Goal: Transaction & Acquisition: Purchase product/service

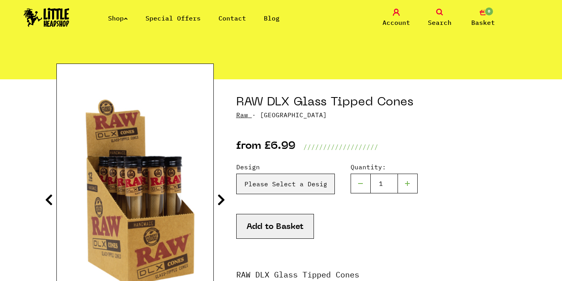
scroll to position [50, 0]
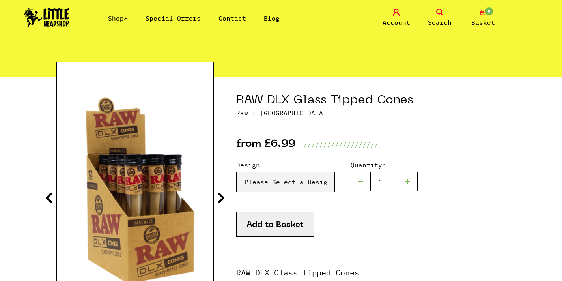
click at [219, 199] on icon at bounding box center [221, 197] width 8 height 13
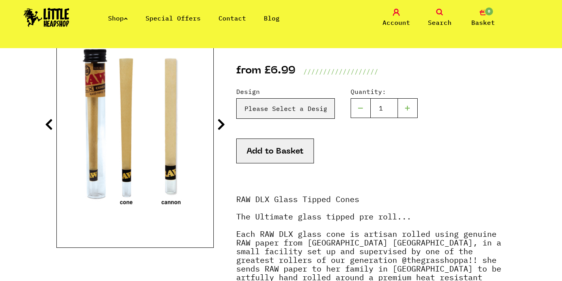
scroll to position [123, 0]
click at [272, 110] on select "Please Select a Design Cone - £6.99 [PERSON_NAME] - £6.99" at bounding box center [285, 109] width 99 height 21
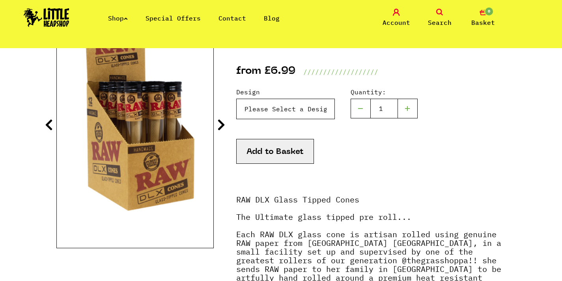
select select "1314"
click at [220, 127] on icon at bounding box center [221, 124] width 8 height 13
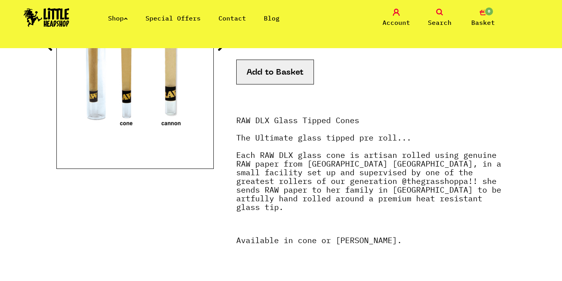
scroll to position [204, 0]
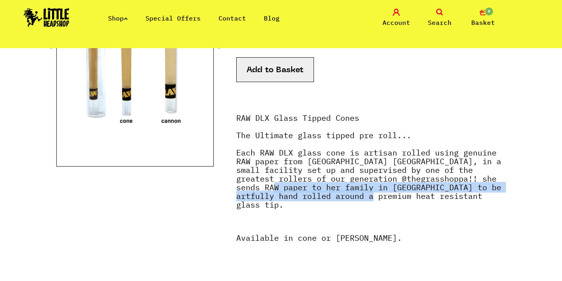
drag, startPoint x: 393, startPoint y: 193, endPoint x: 277, endPoint y: 193, distance: 116.0
click at [278, 192] on p "RAW DLX Glass Tipped Cones The Ultimate glass tipped pre roll... Each RAW DLX g…" at bounding box center [371, 165] width 270 height 103
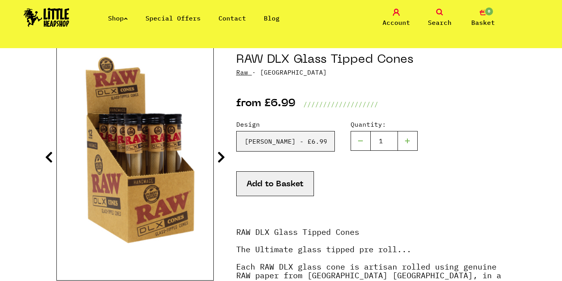
scroll to position [83, 0]
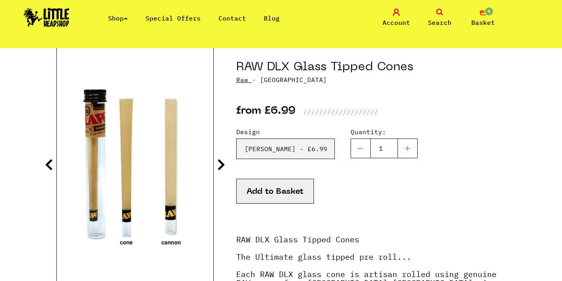
click at [413, 151] on div at bounding box center [408, 148] width 20 height 20
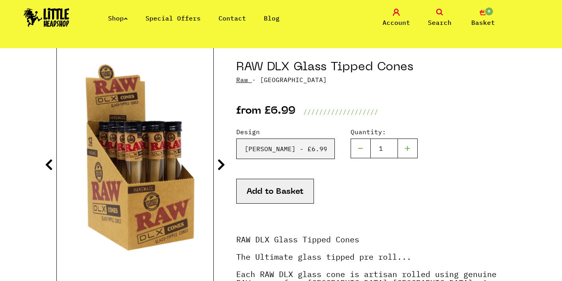
click at [412, 149] on div at bounding box center [408, 148] width 20 height 20
type input "2"
click at [287, 191] on button "Add to Basket" at bounding box center [275, 191] width 78 height 25
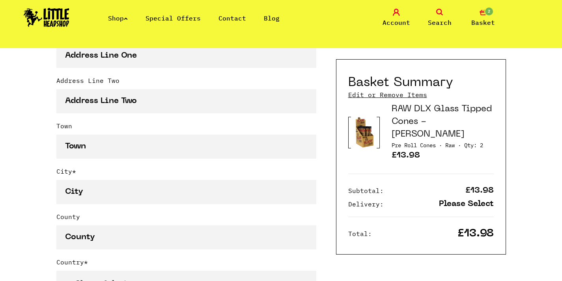
scroll to position [328, 0]
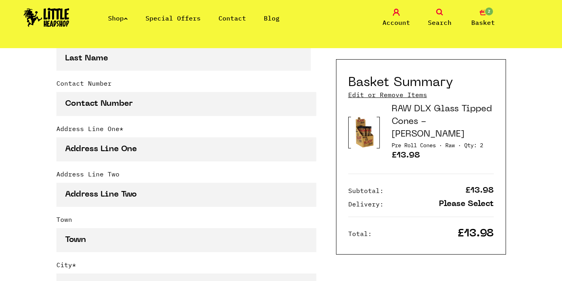
click at [128, 18] on icon at bounding box center [126, 18] width 4 height 3
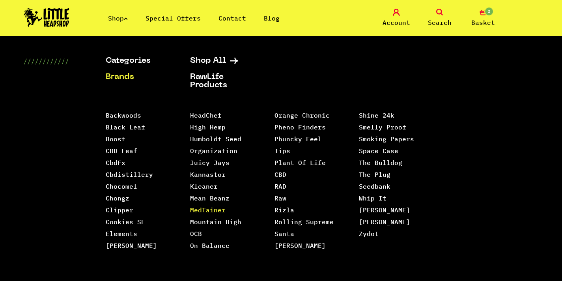
scroll to position [421, 0]
click at [311, 19] on div "Shop Special Offers Contact Blog Account Search 2 Basket" at bounding box center [281, 18] width 562 height 36
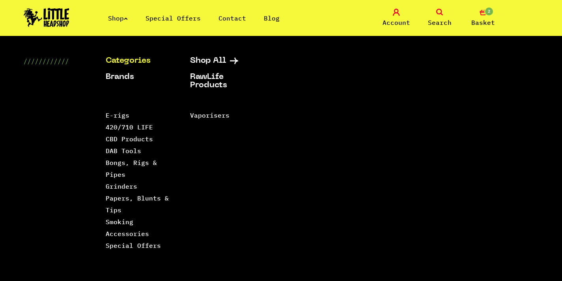
click at [133, 63] on link "Categories" at bounding box center [138, 61] width 65 height 8
click at [129, 163] on link "Bongs, Rigs & Pipes" at bounding box center [131, 169] width 51 height 20
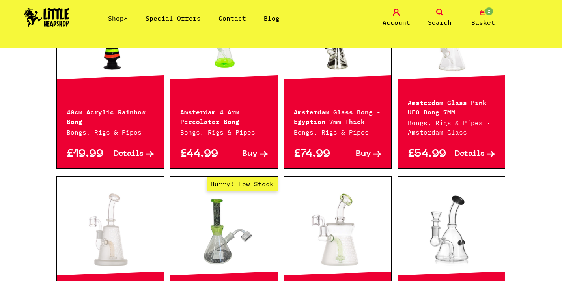
scroll to position [182, 0]
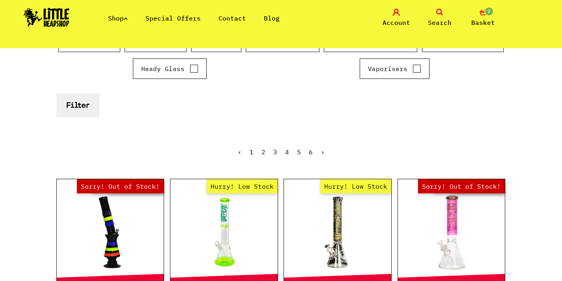
click at [133, 18] on ul "Shop Special Offers Contact Blog" at bounding box center [202, 17] width 189 height 9
click at [125, 19] on link "Shop" at bounding box center [118, 18] width 20 height 8
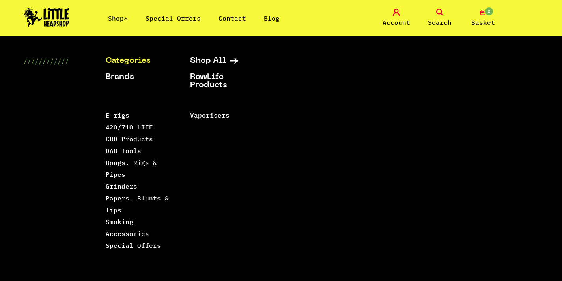
click at [122, 61] on link "Categories" at bounding box center [138, 61] width 65 height 8
click at [118, 202] on li "Papers, Blunts & Tips" at bounding box center [138, 204] width 65 height 24
click at [117, 199] on link "Papers, Blunts & Tips" at bounding box center [137, 204] width 63 height 20
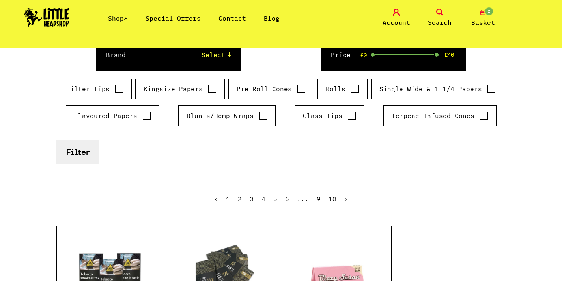
scroll to position [128, 0]
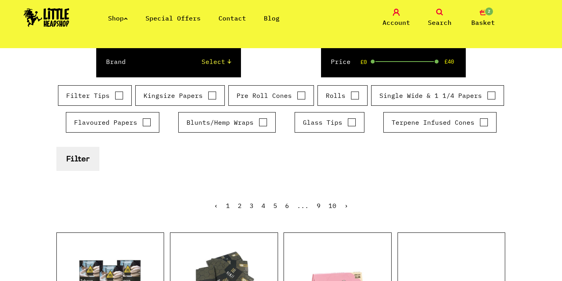
click at [297, 94] on input "Pre Roll Cones" at bounding box center [301, 96] width 9 height 8
checkbox input "true"
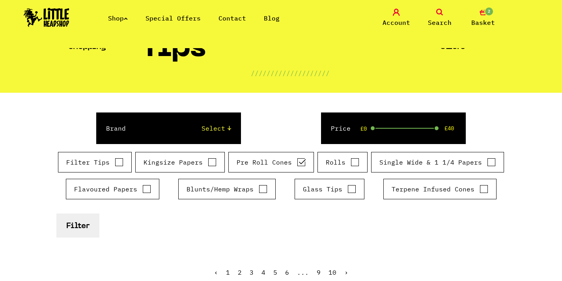
scroll to position [32, 0]
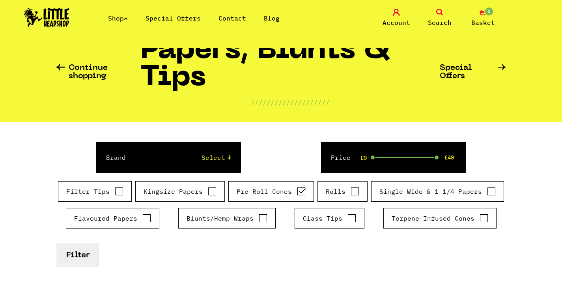
click at [79, 254] on button "Filter" at bounding box center [77, 255] width 43 height 24
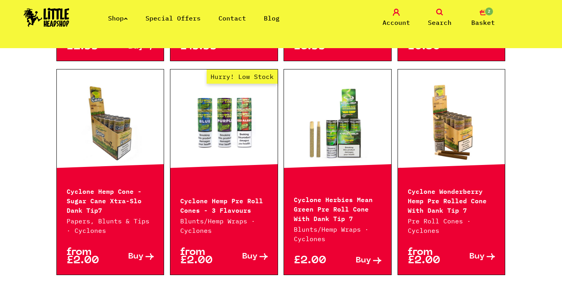
scroll to position [496, 0]
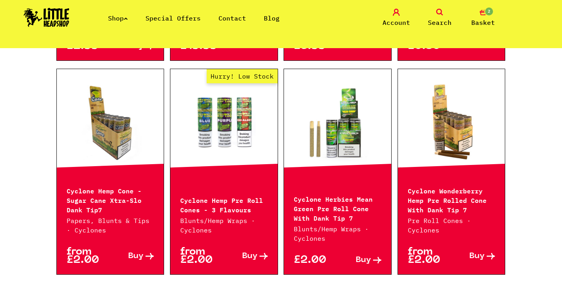
click at [340, 133] on link at bounding box center [337, 122] width 107 height 79
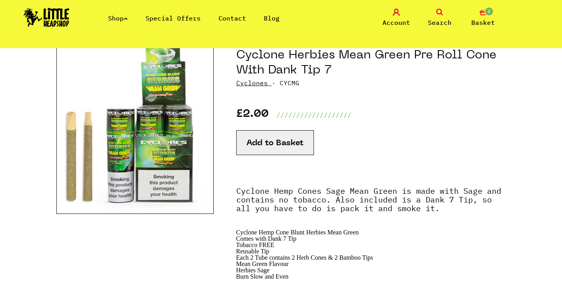
scroll to position [94, 0]
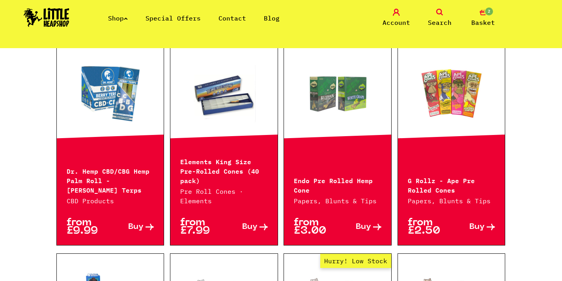
scroll to position [740, 0]
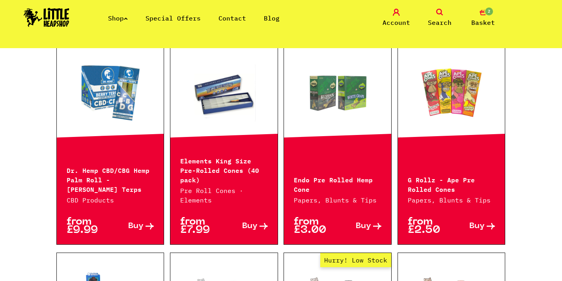
click at [129, 110] on link at bounding box center [110, 92] width 107 height 79
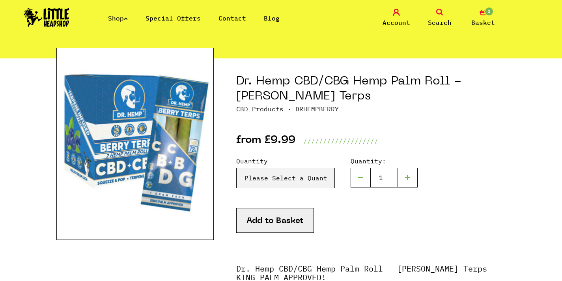
scroll to position [75, 0]
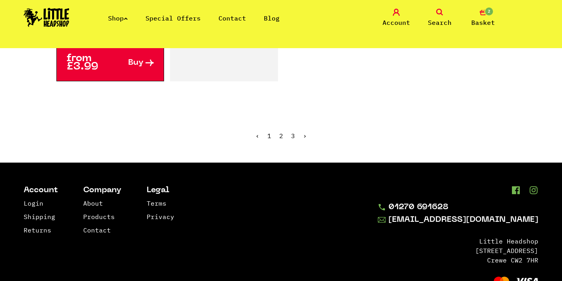
scroll to position [1555, 0]
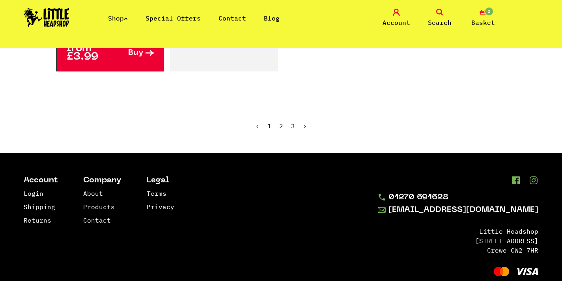
click at [290, 115] on ul "‹ 1 2 3 ›" at bounding box center [281, 132] width 450 height 34
click at [293, 122] on link "3" at bounding box center [293, 126] width 4 height 8
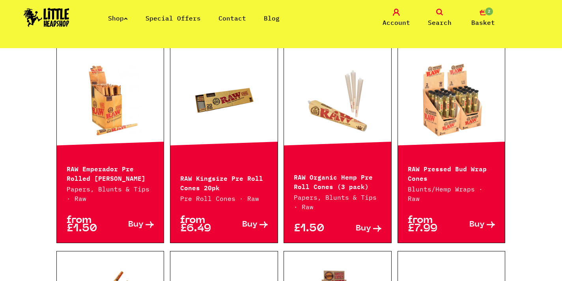
scroll to position [298, 0]
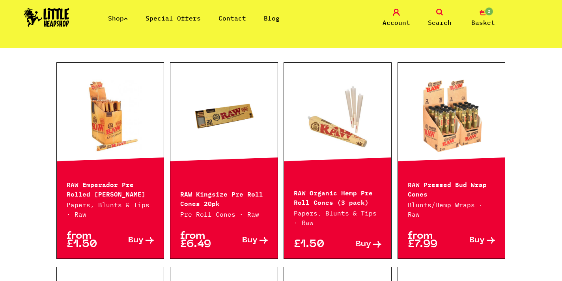
click at [137, 115] on link at bounding box center [110, 116] width 107 height 79
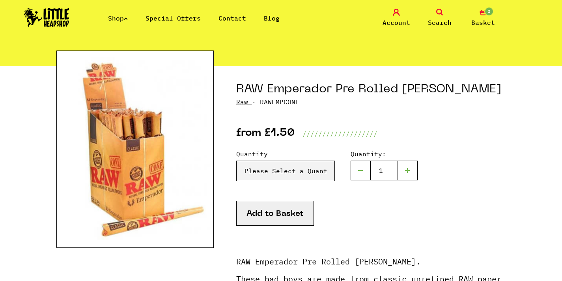
scroll to position [61, 0]
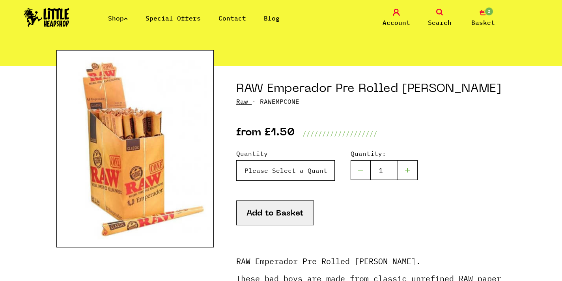
click at [284, 171] on select "Please Select a Quantity X 1 - £1.50 X 4 - £5.00" at bounding box center [285, 170] width 99 height 21
select select "922"
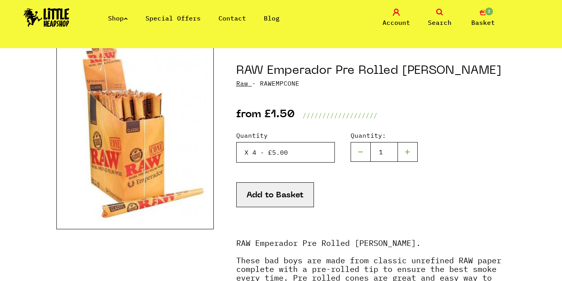
scroll to position [82, 0]
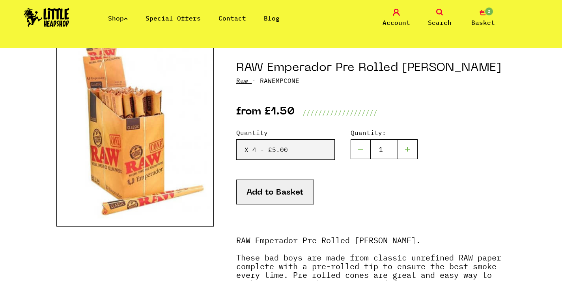
click at [264, 194] on button "Add to Basket" at bounding box center [275, 192] width 78 height 25
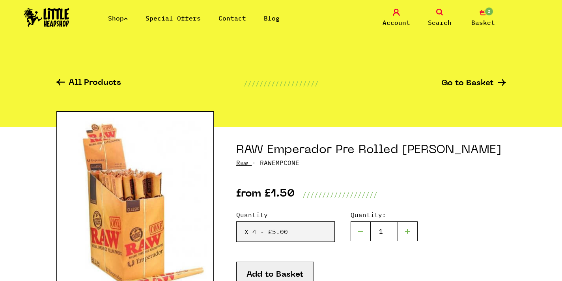
select select "922"
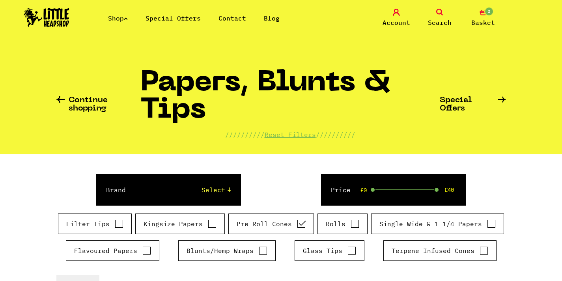
scroll to position [298, 0]
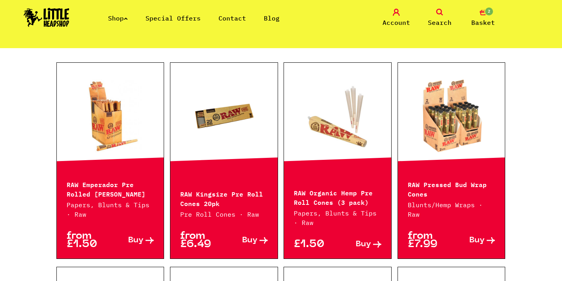
click at [336, 127] on link at bounding box center [337, 116] width 107 height 79
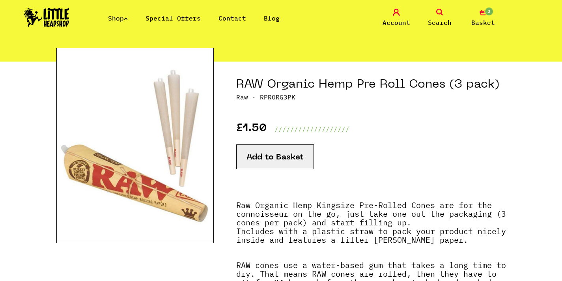
scroll to position [59, 0]
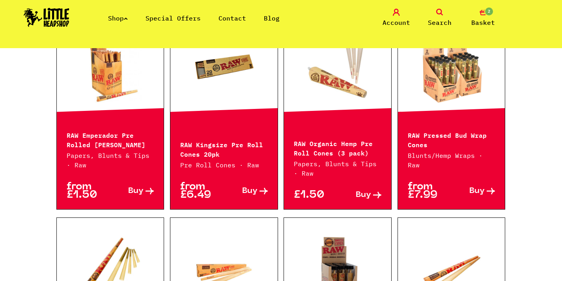
scroll to position [331, 0]
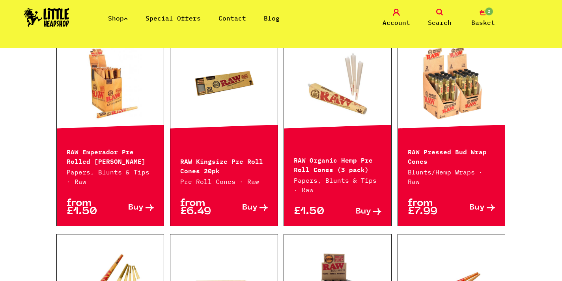
click at [449, 103] on link at bounding box center [451, 83] width 107 height 79
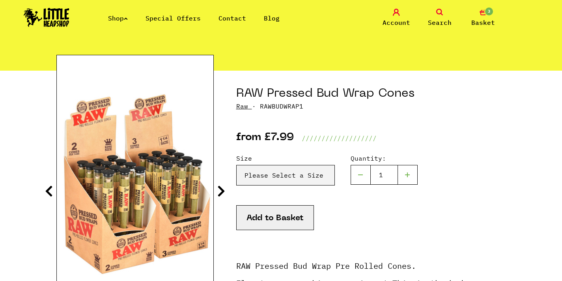
scroll to position [57, 0]
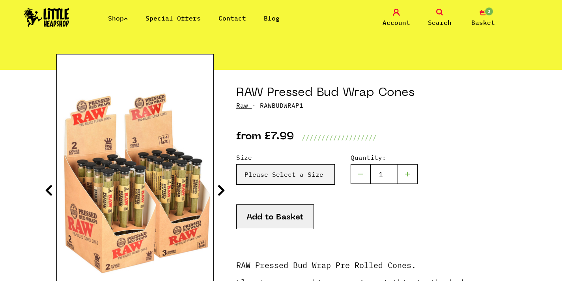
click at [221, 191] on icon at bounding box center [221, 190] width 8 height 13
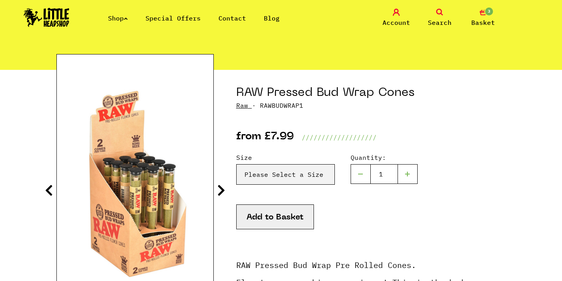
click at [221, 191] on icon at bounding box center [221, 190] width 8 height 13
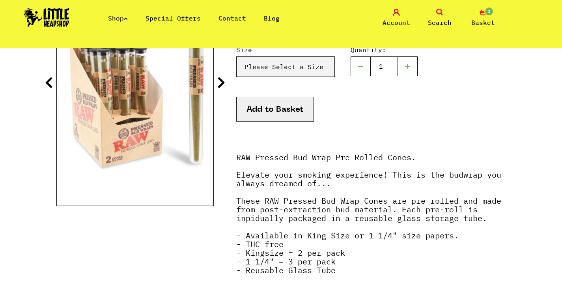
scroll to position [166, 0]
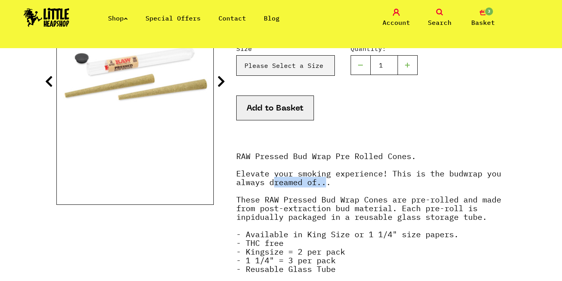
drag, startPoint x: 322, startPoint y: 180, endPoint x: 266, endPoint y: 183, distance: 55.7
click at [267, 183] on strong "RAW Pressed Bud Wrap Pre Rolled Cones. Elevate your smoking experience! This is…" at bounding box center [368, 213] width 265 height 124
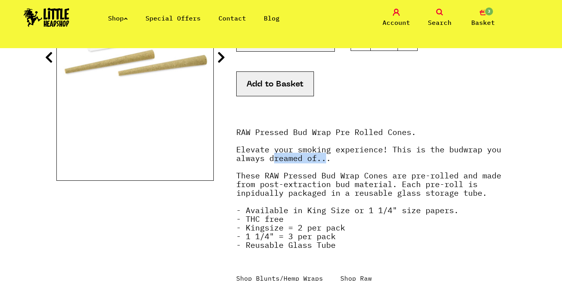
scroll to position [193, 0]
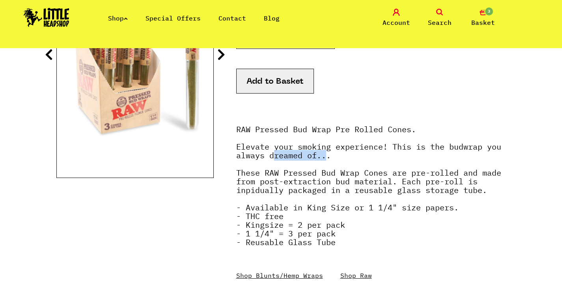
drag, startPoint x: 343, startPoint y: 237, endPoint x: 309, endPoint y: 226, distance: 36.4
click at [309, 225] on p "RAW Pressed Bud Wrap Pre Rolled Cones. Elevate your smoking experience! This is…" at bounding box center [371, 194] width 270 height 138
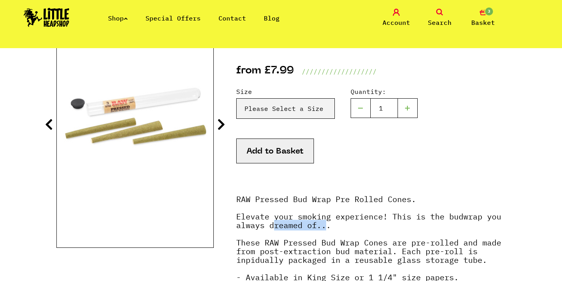
scroll to position [107, 0]
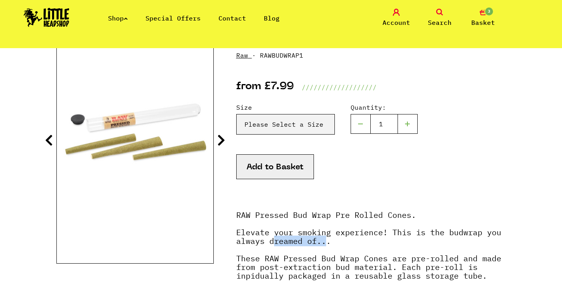
click at [219, 142] on icon at bounding box center [221, 140] width 8 height 13
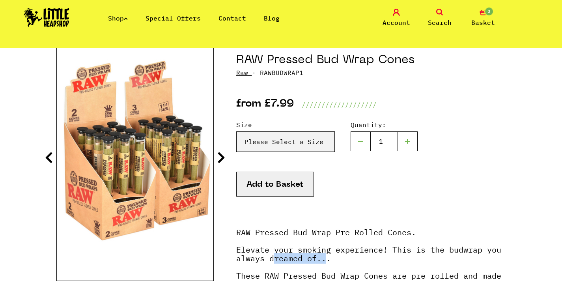
scroll to position [86, 0]
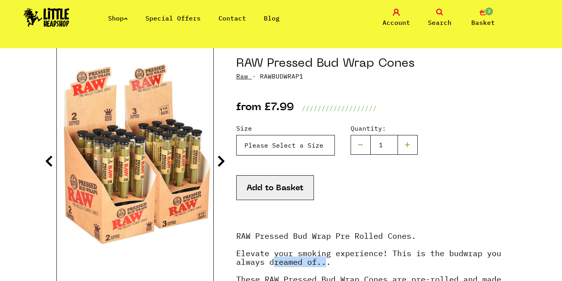
click at [247, 141] on select "Please Select a Size Kingsize - £7.99 1 1/4 - £7.99" at bounding box center [285, 145] width 99 height 21
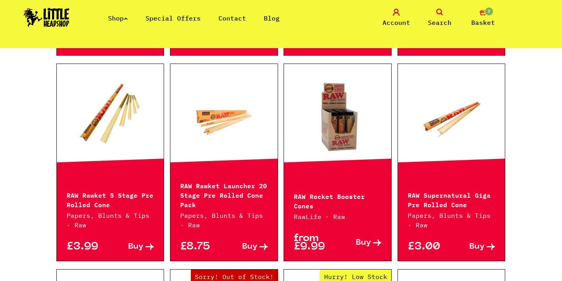
scroll to position [503, 0]
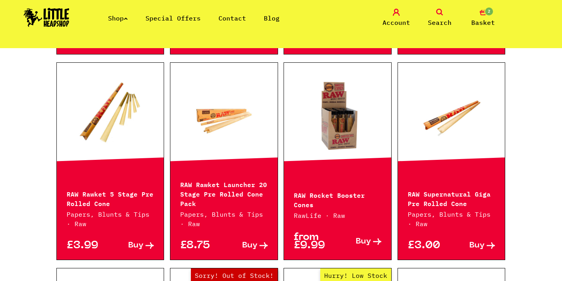
click at [331, 116] on link at bounding box center [337, 116] width 107 height 79
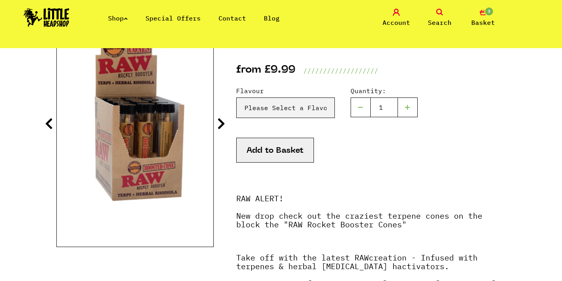
scroll to position [129, 0]
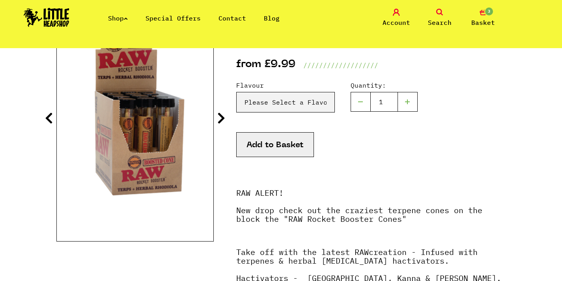
click at [227, 117] on section "RAW Rocket Booster Cones Raw · RAWBOOSTER from £9.99 /////////////////// Flavou…" at bounding box center [281, 234] width 450 height 473
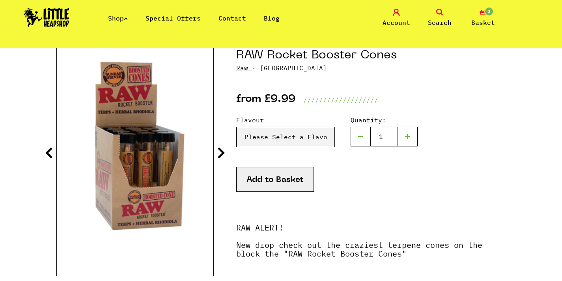
scroll to position [79, 0]
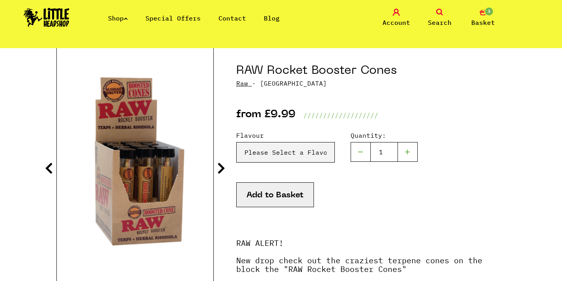
click at [219, 169] on icon at bounding box center [221, 168] width 8 height 13
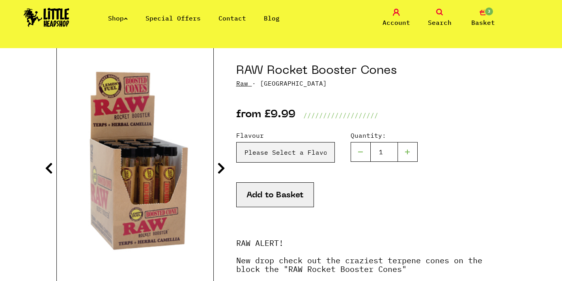
click at [219, 169] on icon at bounding box center [221, 168] width 8 height 13
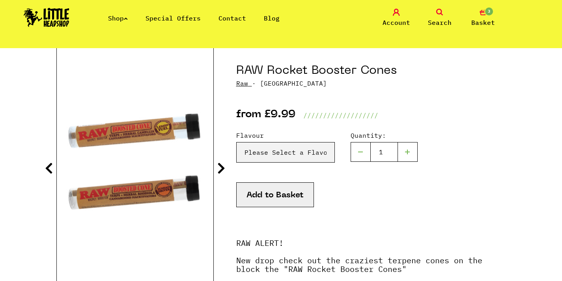
click at [219, 169] on icon at bounding box center [221, 168] width 8 height 13
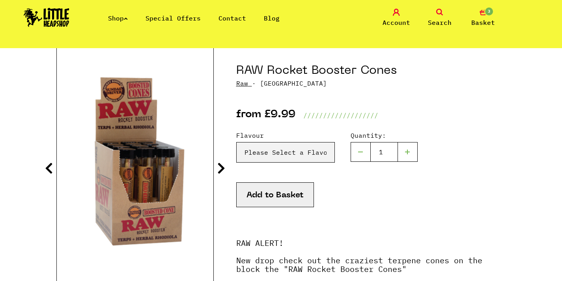
click at [219, 169] on icon at bounding box center [221, 168] width 8 height 13
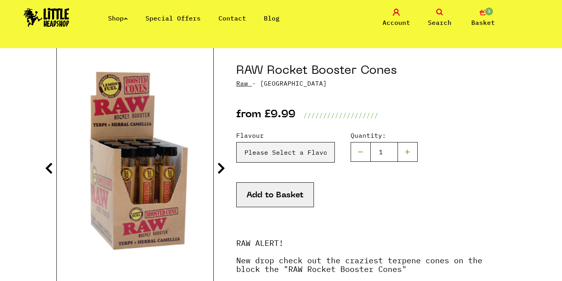
click at [219, 169] on icon at bounding box center [221, 168] width 8 height 13
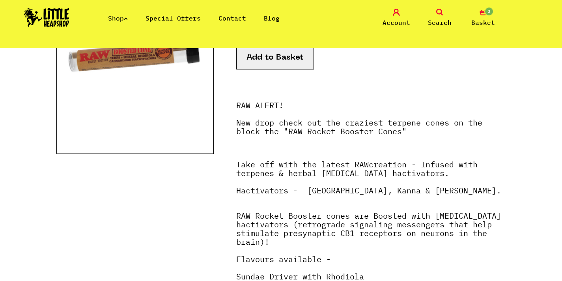
scroll to position [242, 0]
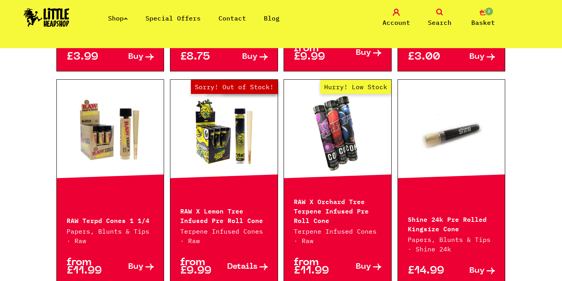
scroll to position [692, 0]
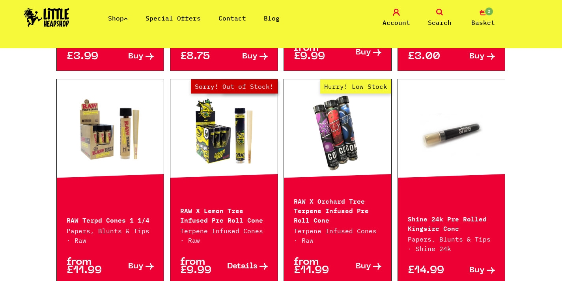
click at [445, 144] on link at bounding box center [451, 132] width 107 height 79
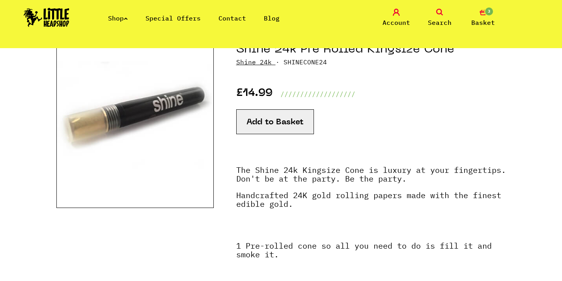
scroll to position [103, 0]
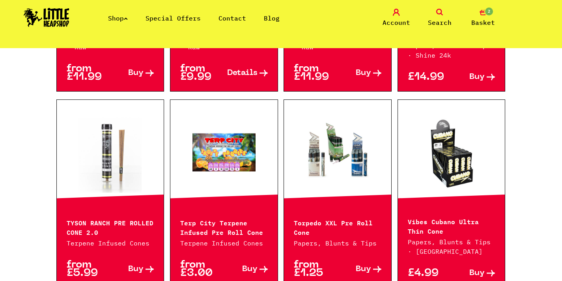
scroll to position [887, 0]
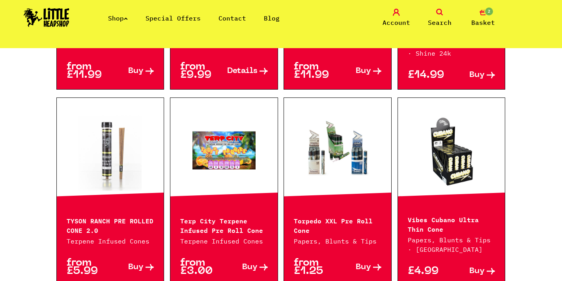
click at [317, 161] on link at bounding box center [337, 151] width 107 height 79
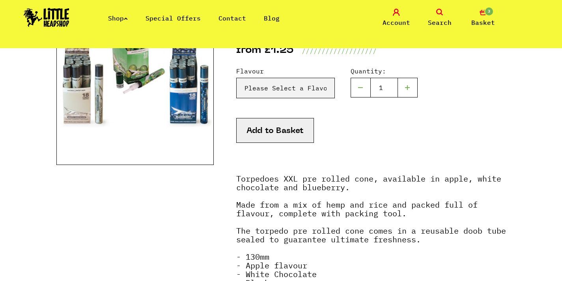
scroll to position [142, 0]
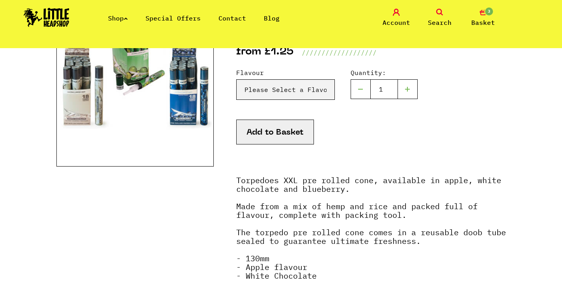
click at [122, 112] on img at bounding box center [134, 67] width 157 height 197
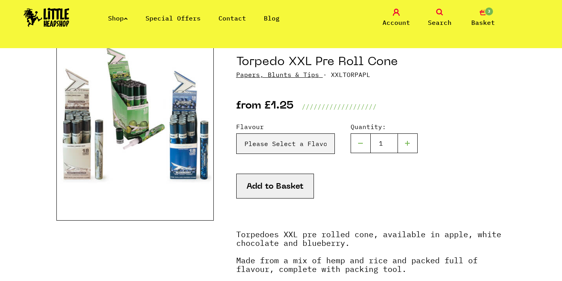
scroll to position [74, 0]
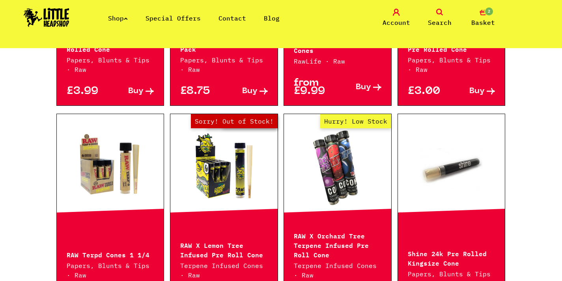
scroll to position [521, 0]
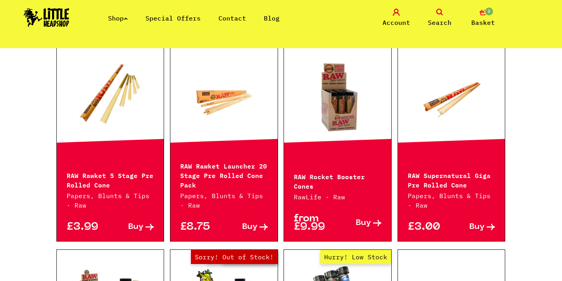
click at [124, 15] on link "Shop" at bounding box center [118, 18] width 20 height 8
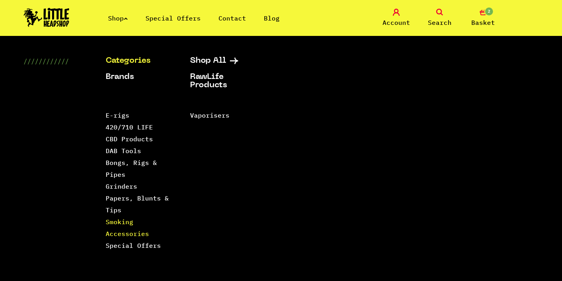
click at [127, 232] on link "Smoking Accessories" at bounding box center [127, 228] width 43 height 20
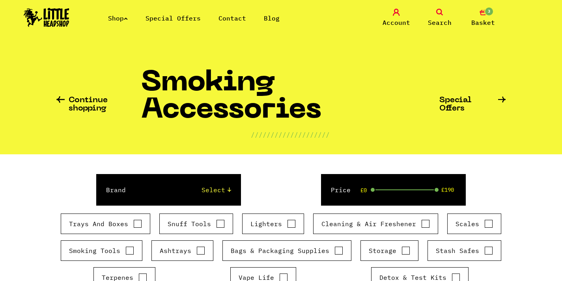
scroll to position [98, 0]
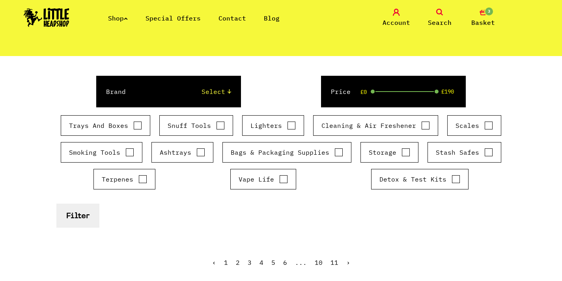
click at [133, 150] on div "Smoking Tools" at bounding box center [102, 152] width 82 height 21
click at [136, 150] on div "Smoking Tools" at bounding box center [102, 152] width 82 height 21
click at [130, 151] on input "Smoking Tools" at bounding box center [129, 152] width 9 height 8
checkbox input "true"
click at [84, 218] on button "Filter" at bounding box center [77, 216] width 43 height 24
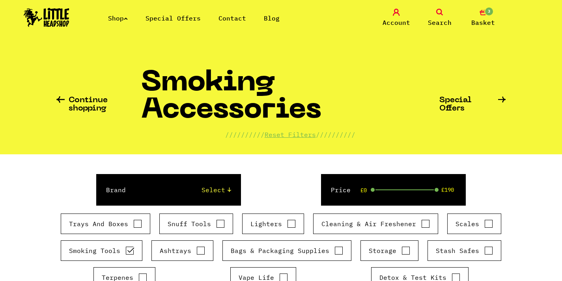
click at [443, 18] on span "Search" at bounding box center [440, 22] width 24 height 9
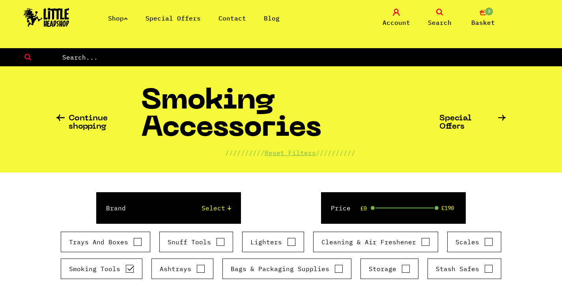
click at [92, 58] on input "text" at bounding box center [312, 57] width 501 height 10
type input "cannon"
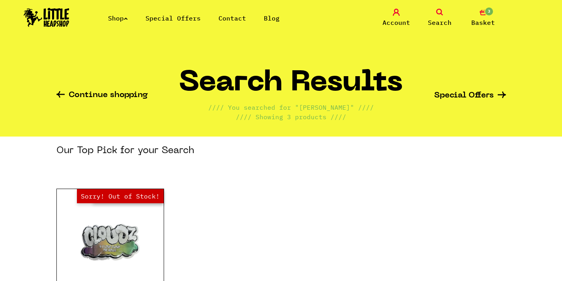
click at [488, 18] on span "Basket" at bounding box center [484, 22] width 24 height 9
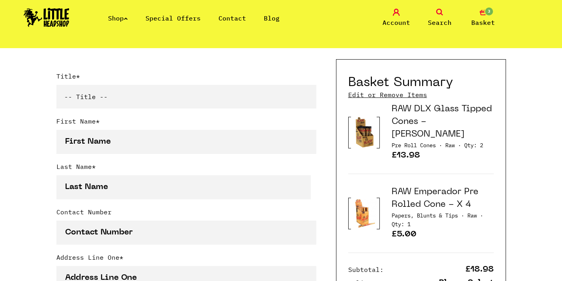
scroll to position [201, 0]
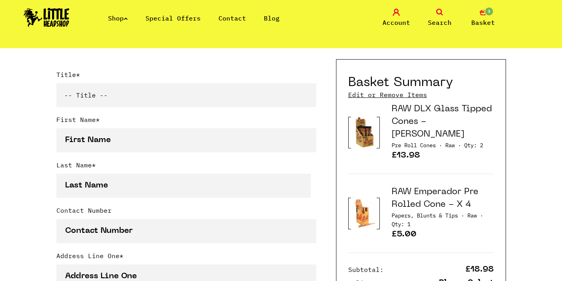
click at [436, 121] on link "RAW DLX Glass Tipped Cones - [PERSON_NAME]" at bounding box center [442, 122] width 100 height 34
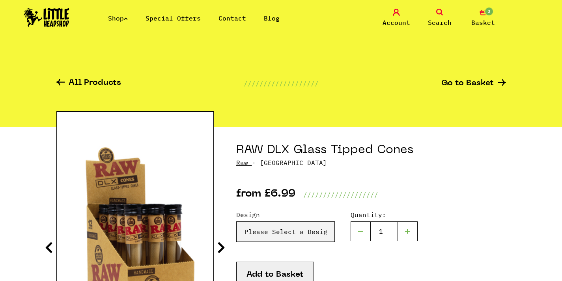
click at [223, 248] on icon at bounding box center [221, 247] width 8 height 13
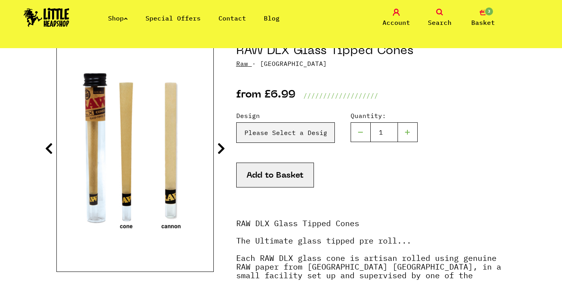
scroll to position [99, 0]
click at [220, 146] on icon at bounding box center [221, 148] width 8 height 13
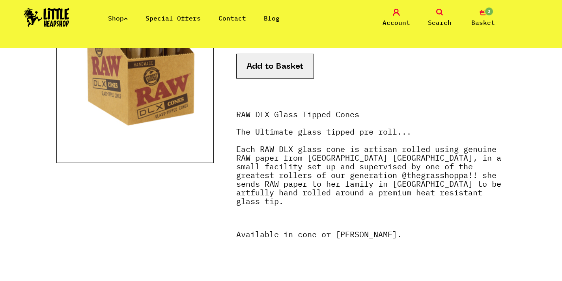
scroll to position [0, 0]
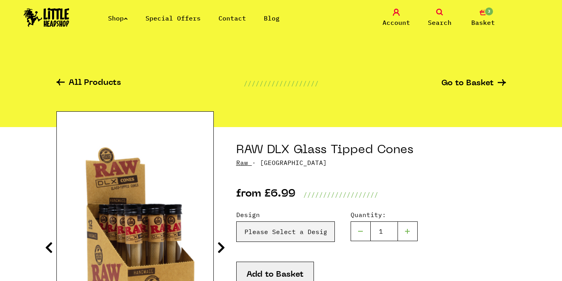
click at [486, 19] on span "Basket" at bounding box center [484, 22] width 24 height 9
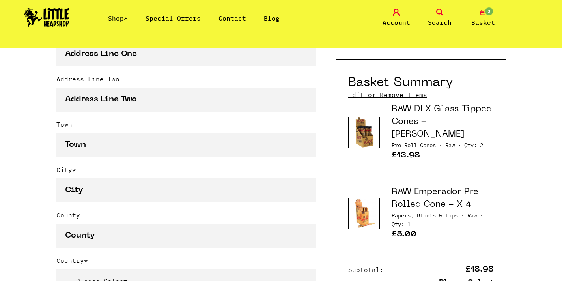
scroll to position [396, 0]
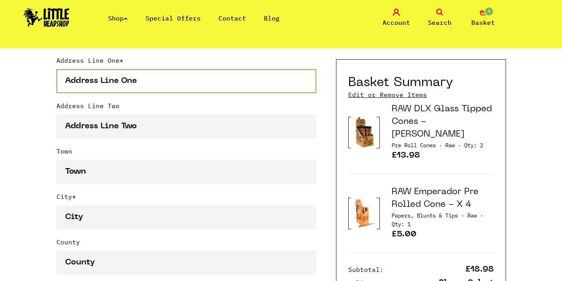
click at [134, 80] on input "Address Line One *" at bounding box center [186, 81] width 260 height 24
click at [137, 73] on input "Address Line One *" at bounding box center [186, 81] width 260 height 24
click at [137, 76] on input "Address Line One *" at bounding box center [186, 81] width 260 height 24
drag, startPoint x: 146, startPoint y: 77, endPoint x: 34, endPoint y: 75, distance: 112.9
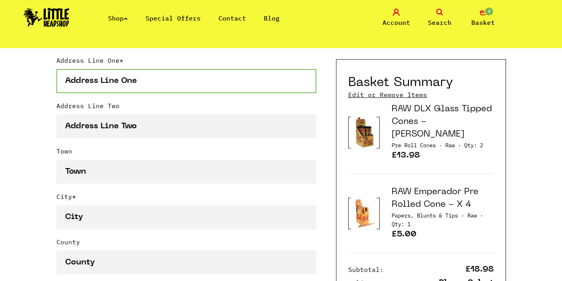
click at [34, 75] on div "Continue shopping Your Basket /////////////////// Special Offers Coupon Code Ap…" at bounding box center [281, 281] width 562 height 1258
type input "Bobbin Mill"
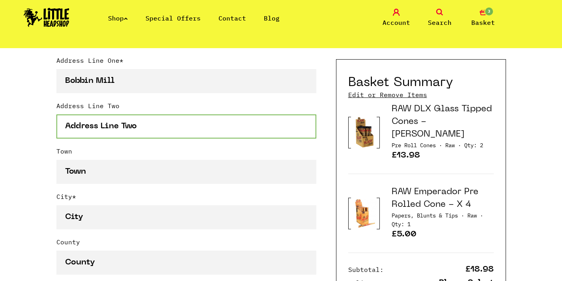
click at [109, 129] on input "Address Line Two" at bounding box center [186, 126] width 260 height 24
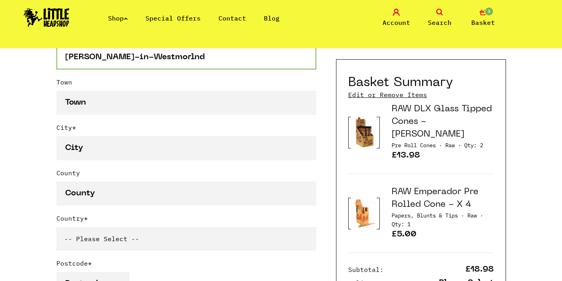
scroll to position [481, 0]
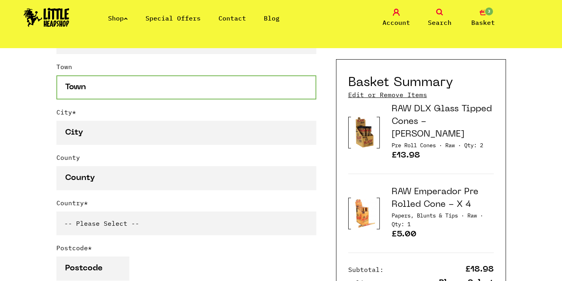
click at [101, 94] on input "Town" at bounding box center [186, 87] width 260 height 24
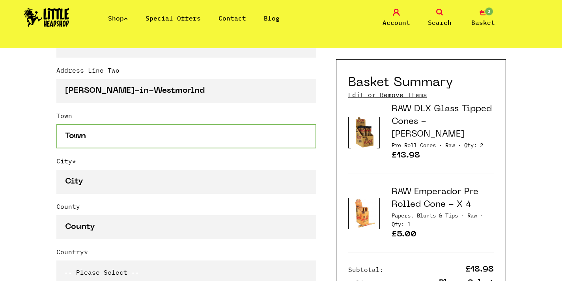
scroll to position [432, 0]
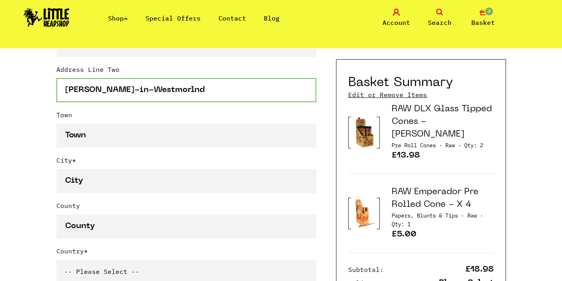
drag, startPoint x: 174, startPoint y: 90, endPoint x: 57, endPoint y: 75, distance: 118.2
click at [57, 75] on div "Address Line Two Appleby-in-Westmorlnd" at bounding box center [186, 87] width 260 height 45
type input "Boroughgate"
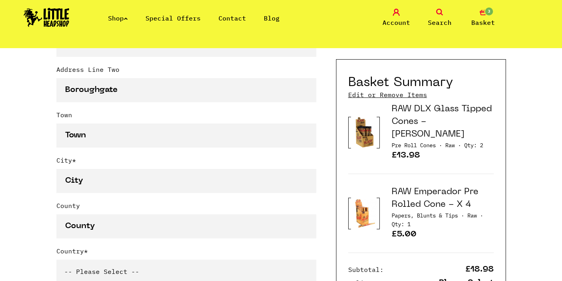
click at [58, 77] on label "Address Line Two" at bounding box center [186, 71] width 260 height 13
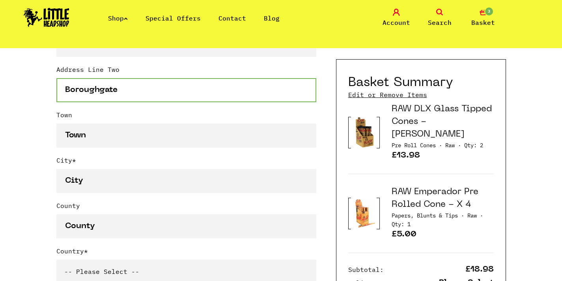
click at [58, 78] on input "Boroughgate" at bounding box center [186, 90] width 260 height 24
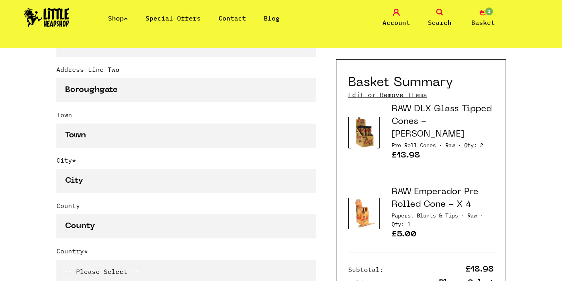
click at [115, 123] on label "Town" at bounding box center [186, 116] width 260 height 13
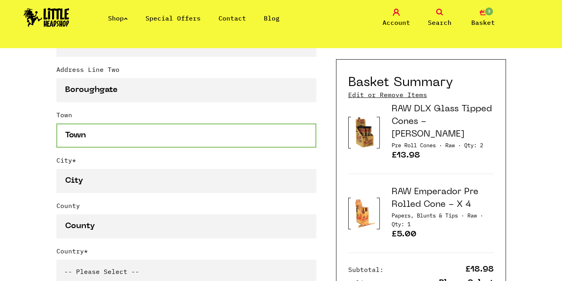
click at [115, 124] on input "Town" at bounding box center [186, 136] width 260 height 24
paste input "Appleby-in-Westmorlnd"
type input "Appleby-in-Westmorlnd"
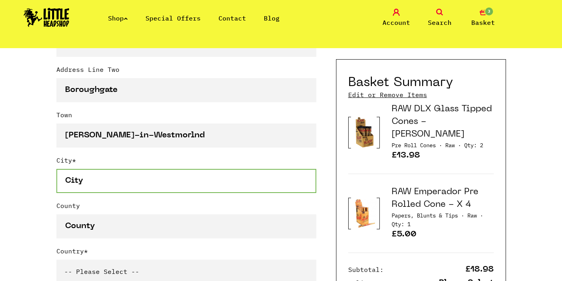
click at [88, 182] on input "City *" at bounding box center [186, 181] width 260 height 24
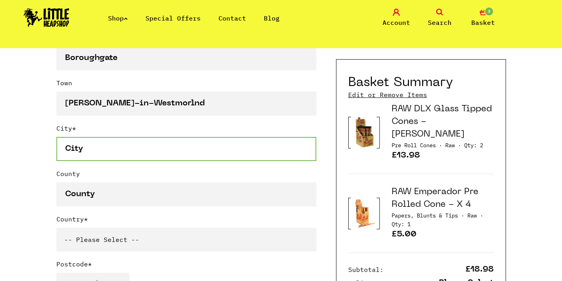
scroll to position [467, 0]
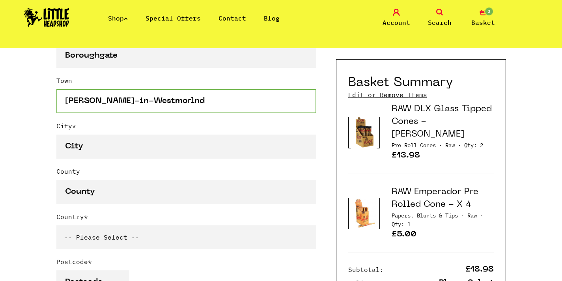
drag, startPoint x: 167, startPoint y: 103, endPoint x: 57, endPoint y: 102, distance: 110.1
click at [57, 102] on input "Appleby-in-Westmorlnd" at bounding box center [186, 101] width 260 height 24
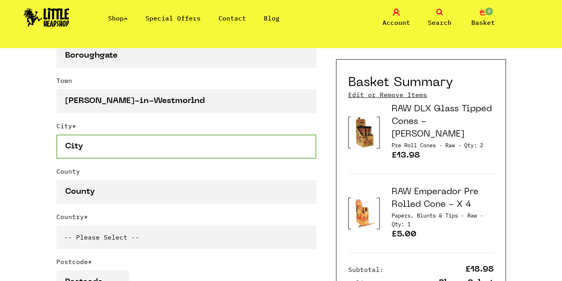
click at [97, 138] on input "City *" at bounding box center [186, 147] width 260 height 24
paste input "Appleby-in-Westmorlnd"
type input "Appleby-in-Westmorlnd"
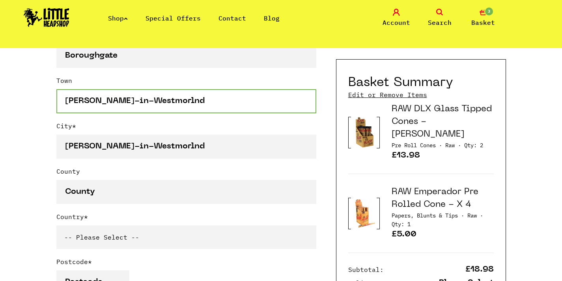
click at [197, 90] on input "Appleby-in-Westmorlnd" at bounding box center [186, 101] width 260 height 24
drag, startPoint x: 193, startPoint y: 96, endPoint x: 0, endPoint y: 74, distance: 194.2
click at [0, 75] on html "Shop Special Offers Contact Blog Account Search 3 Basket Categories Shop All Br…" at bounding box center [281, 270] width 562 height 1475
drag, startPoint x: 169, startPoint y: 98, endPoint x: 42, endPoint y: 94, distance: 126.7
click at [42, 94] on div "Continue shopping Your Basket /////////////////// Special Offers Coupon Code Ap…" at bounding box center [281, 210] width 562 height 1258
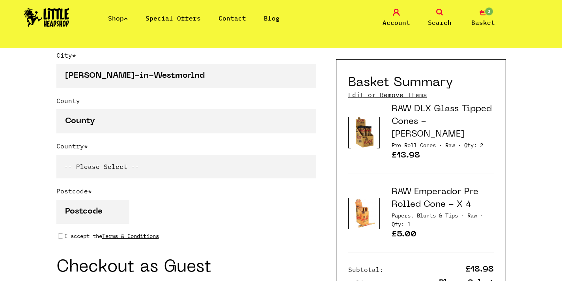
scroll to position [548, 0]
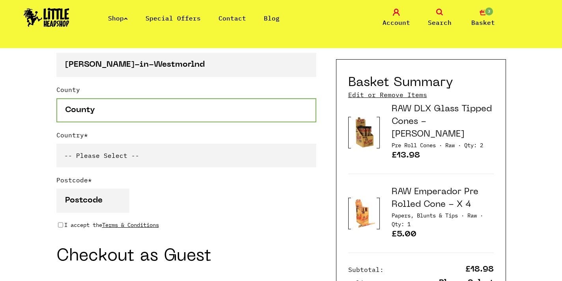
click at [93, 112] on input "County" at bounding box center [186, 110] width 260 height 24
type input "J"
type input "Kent"
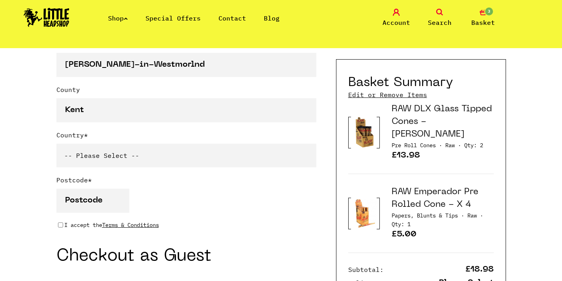
click at [105, 161] on select "-- Please Select -- United Kingdom Sweden Spain Slovenia Romania Portugal Polan…" at bounding box center [186, 156] width 260 height 24
select select "826"
click at [99, 201] on input "Postcode *" at bounding box center [92, 201] width 73 height 24
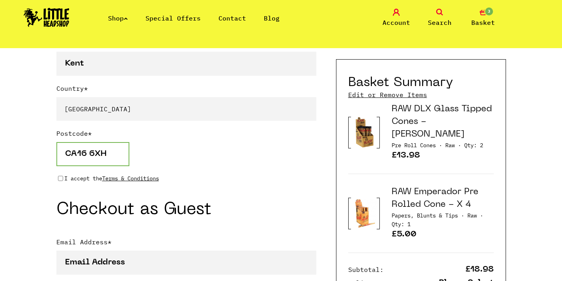
scroll to position [603, 0]
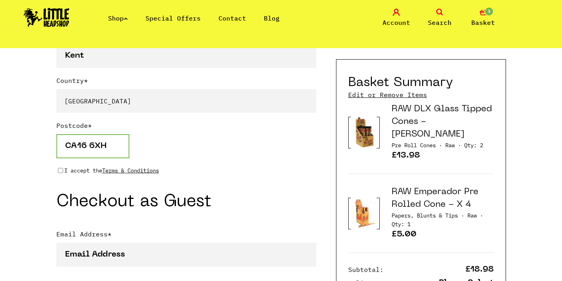
type input "CA16 6XH"
click at [62, 169] on input "I accept the Terms & Conditions" at bounding box center [60, 170] width 5 height 6
checkbox input "true"
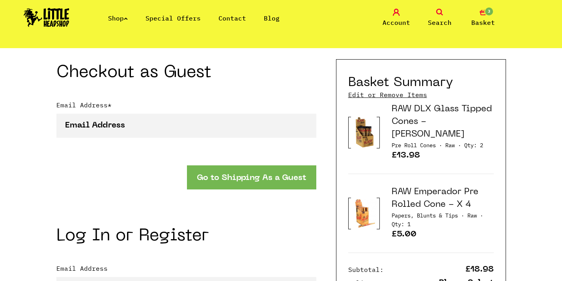
scroll to position [743, 0]
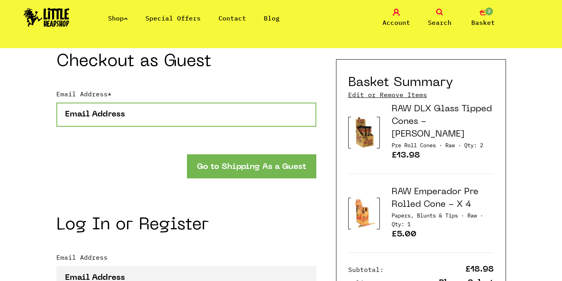
click at [111, 114] on input "Email Address *" at bounding box center [186, 115] width 260 height 24
click at [114, 118] on input "Email Address *" at bounding box center [186, 115] width 260 height 24
drag, startPoint x: 134, startPoint y: 118, endPoint x: 56, endPoint y: 118, distance: 78.1
click at [56, 118] on input "Email Address *" at bounding box center [186, 115] width 260 height 24
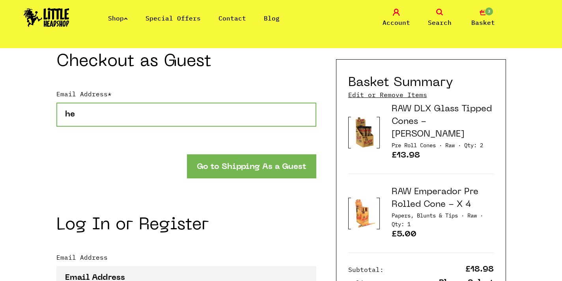
type input "h"
type input "scullionhelena@gmail.com"
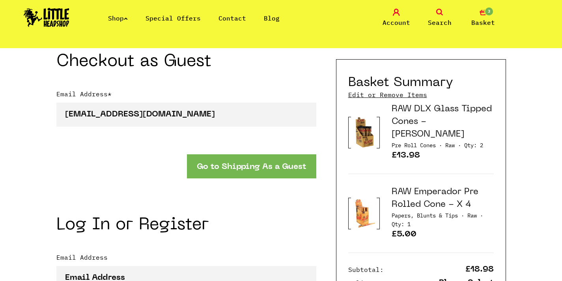
click at [223, 165] on button "Go to Shipping As a Guest" at bounding box center [251, 166] width 129 height 24
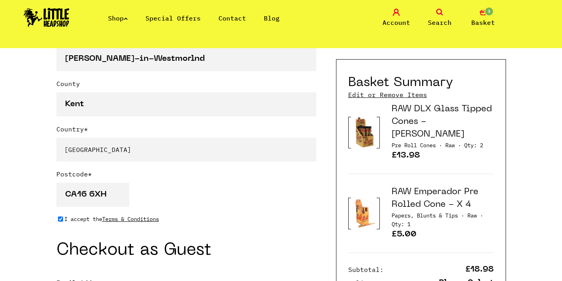
scroll to position [526, 0]
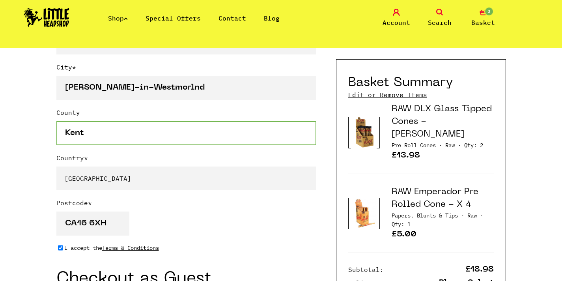
drag, startPoint x: 98, startPoint y: 135, endPoint x: 60, endPoint y: 125, distance: 39.8
click at [59, 126] on input "Kent" at bounding box center [186, 133] width 260 height 24
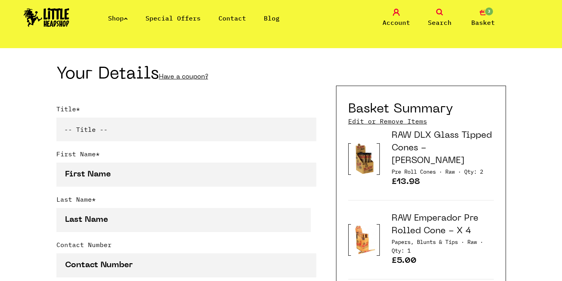
scroll to position [162, 0]
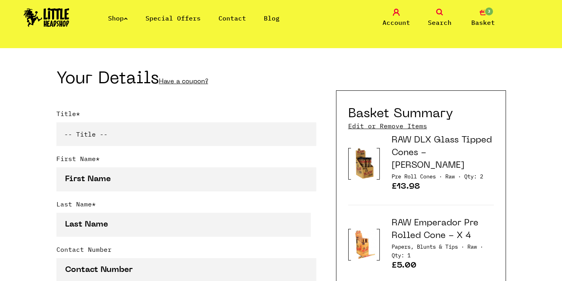
type input "Cumbria"
click at [100, 152] on div "Title * -- Title -- Mr Mrs Ms Miss Dr Prof" at bounding box center [186, 131] width 260 height 45
click at [100, 137] on select "-- Title -- Mr Mrs Ms Miss Dr Prof" at bounding box center [186, 134] width 260 height 24
select select "ms"
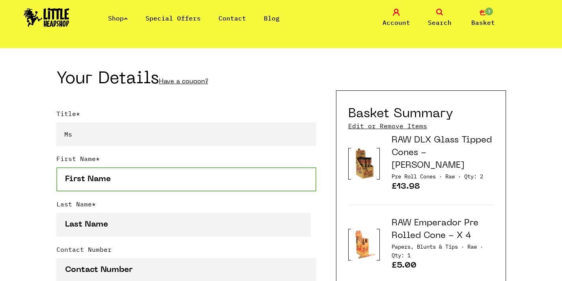
click at [98, 190] on input "First Name *" at bounding box center [186, 179] width 260 height 24
drag, startPoint x: 120, startPoint y: 176, endPoint x: 77, endPoint y: 176, distance: 43.0
click at [77, 176] on input "First Name *" at bounding box center [186, 179] width 260 height 24
type input "Helena"
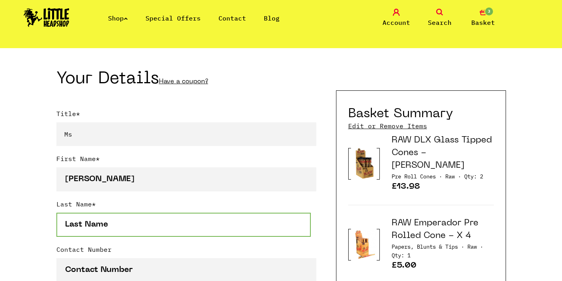
click at [99, 227] on input "Last Name *" at bounding box center [183, 225] width 255 height 24
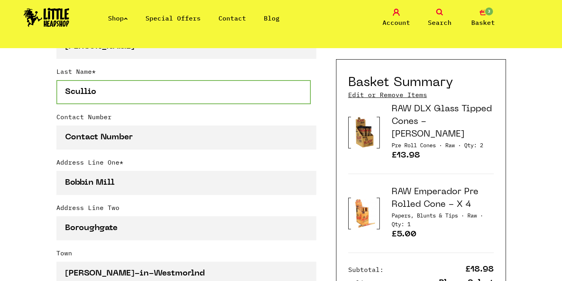
scroll to position [297, 0]
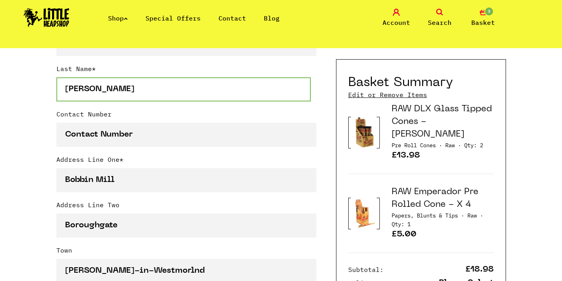
type input "Scullion"
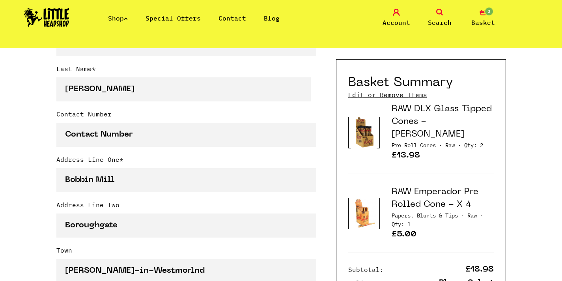
click at [110, 121] on label "Contact Number" at bounding box center [186, 115] width 260 height 13
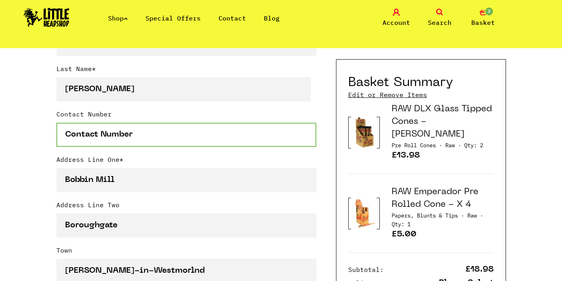
click at [110, 123] on input "Contact Number" at bounding box center [186, 135] width 260 height 24
click at [110, 127] on input "Contact Number" at bounding box center [186, 135] width 260 height 24
click at [69, 136] on input "97833433573" at bounding box center [186, 135] width 260 height 24
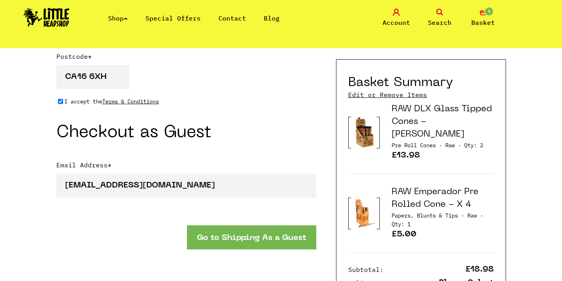
scroll to position [645, 0]
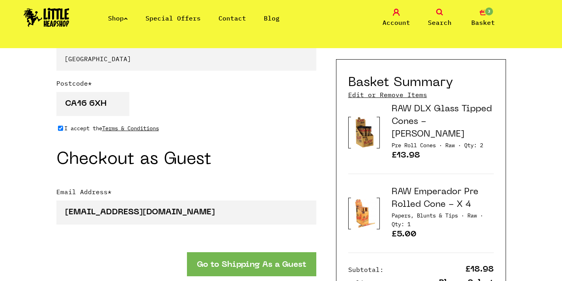
type input "07833433573"
click at [228, 267] on button "Go to Shipping As a Guest" at bounding box center [251, 264] width 129 height 24
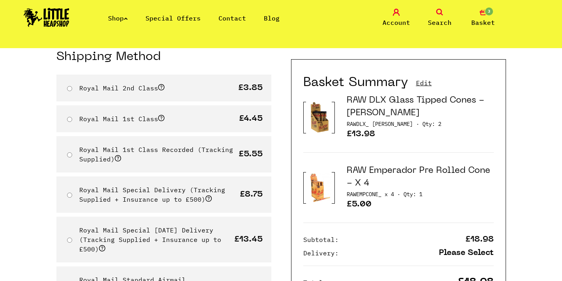
scroll to position [74, 0]
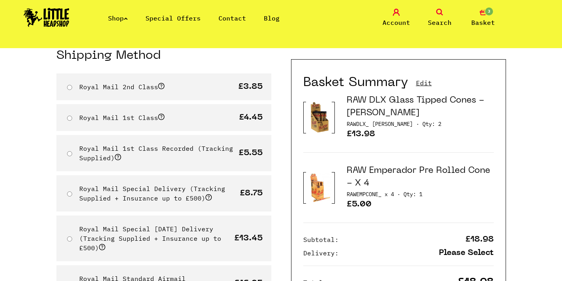
click at [72, 88] on div "Royal Mail 2nd Class £3.85" at bounding box center [163, 86] width 215 height 27
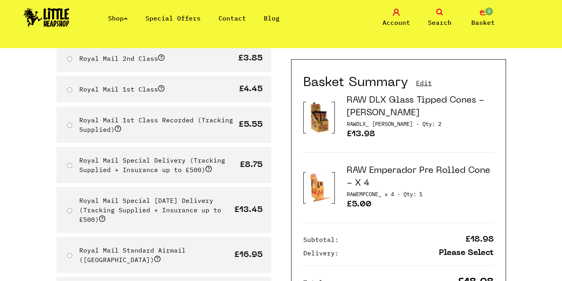
scroll to position [109, 0]
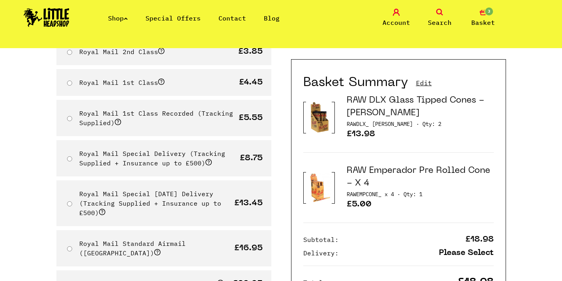
click at [71, 51] on input "Royal Mail 2nd Class" at bounding box center [69, 52] width 5 height 5
radio input "true"
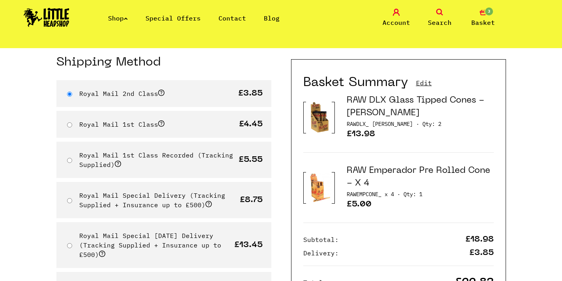
scroll to position [63, 0]
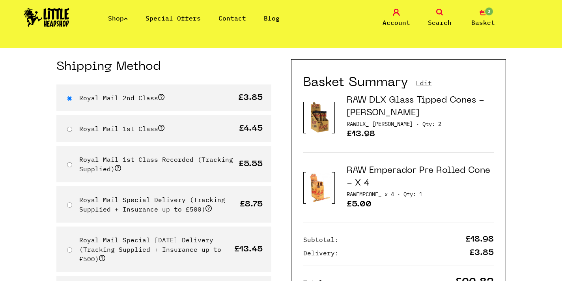
click at [180, 18] on link "Special Offers" at bounding box center [173, 18] width 55 height 8
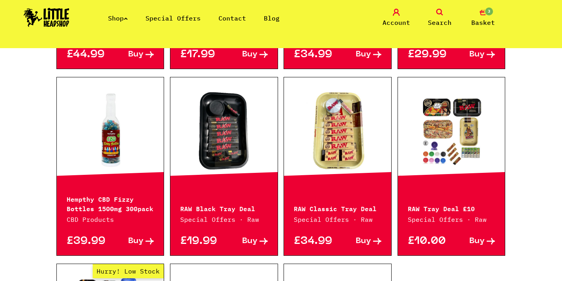
scroll to position [311, 0]
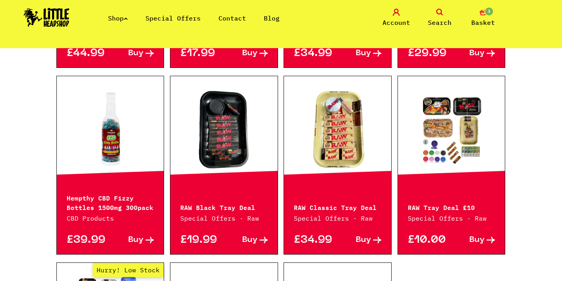
click at [458, 142] on link at bounding box center [451, 129] width 107 height 79
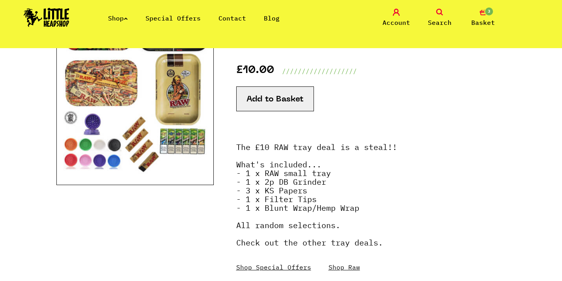
scroll to position [126, 0]
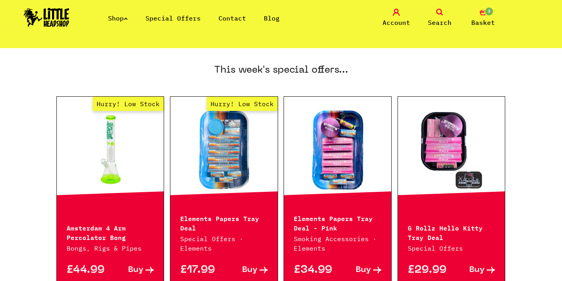
scroll to position [86, 0]
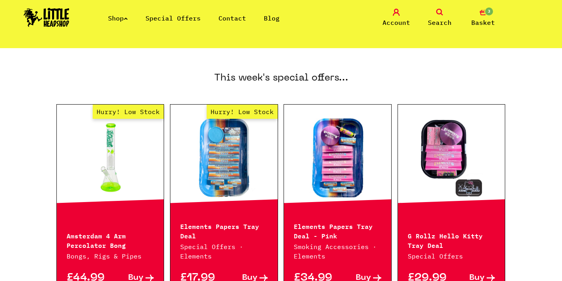
click at [118, 15] on link "Shop" at bounding box center [118, 18] width 20 height 8
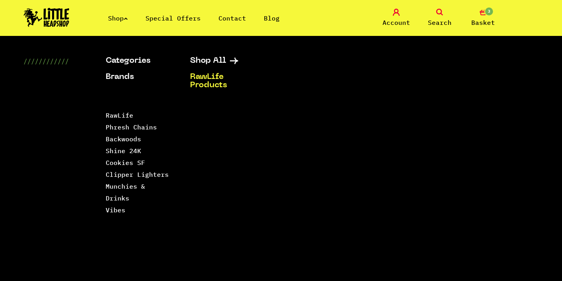
click at [208, 84] on link "RawLife Products" at bounding box center [222, 81] width 65 height 17
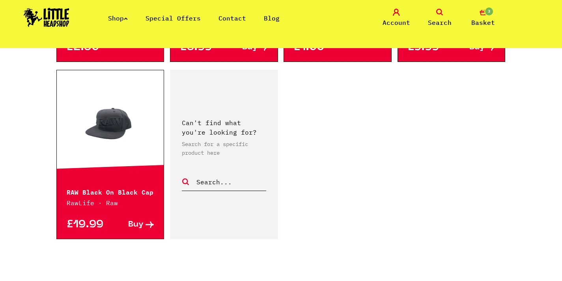
scroll to position [1250, 0]
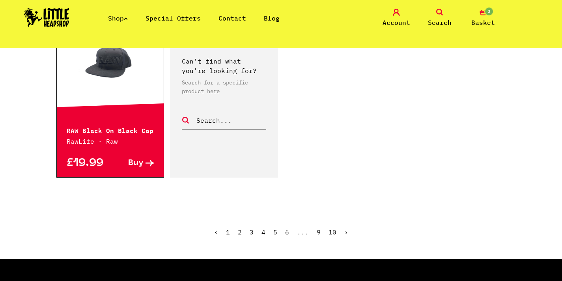
click at [242, 228] on link "2" at bounding box center [240, 232] width 4 height 8
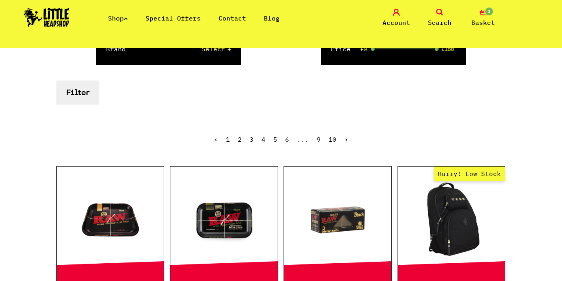
scroll to position [83, 0]
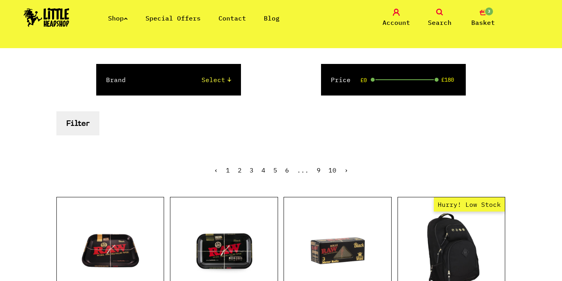
click at [348, 169] on ul "‹ 1 2 3 4 5 6 ... 9 10 ›" at bounding box center [281, 176] width 450 height 34
click at [346, 169] on link "›" at bounding box center [346, 170] width 4 height 8
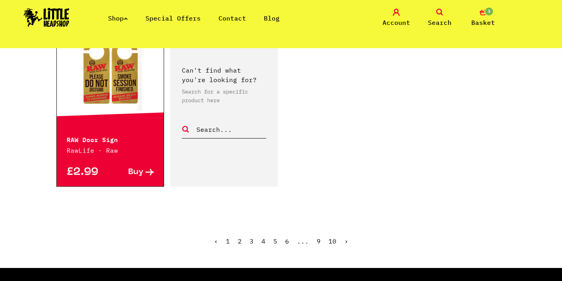
scroll to position [1250, 0]
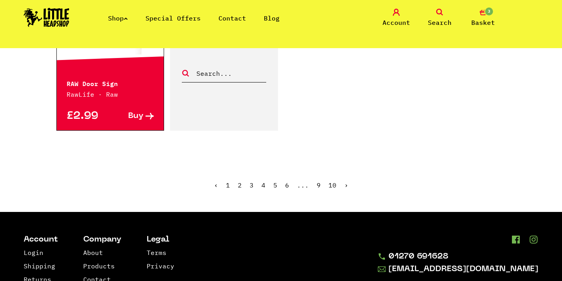
click at [346, 185] on link "›" at bounding box center [346, 185] width 4 height 8
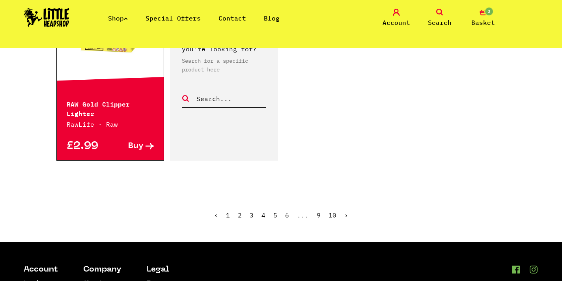
scroll to position [1294, 0]
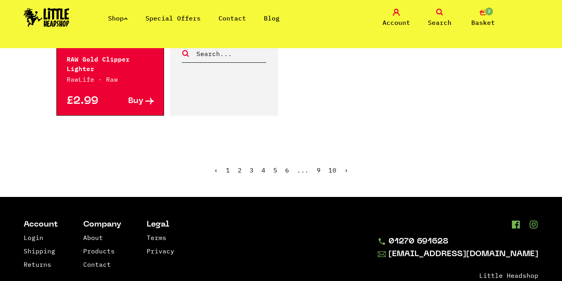
click at [346, 169] on link "›" at bounding box center [346, 170] width 4 height 8
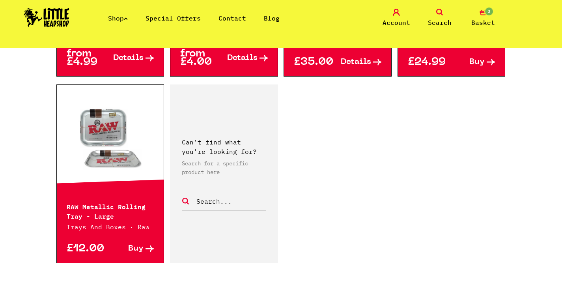
scroll to position [1211, 0]
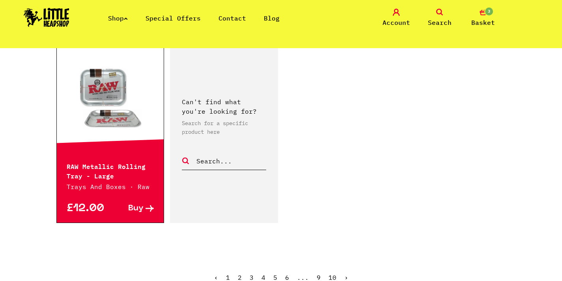
click at [344, 273] on link "›" at bounding box center [346, 277] width 4 height 8
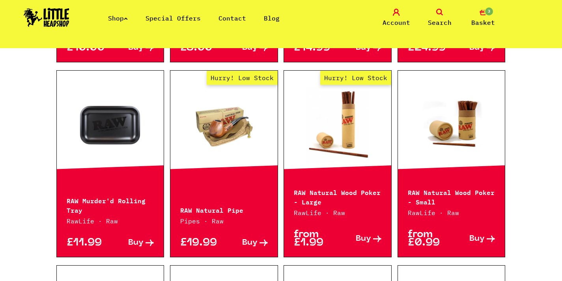
scroll to position [518, 0]
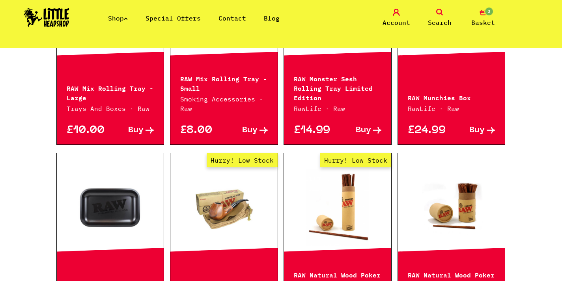
click at [119, 18] on link "Shop" at bounding box center [118, 18] width 20 height 8
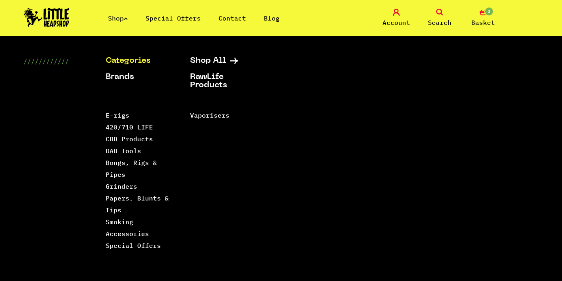
click at [125, 61] on link "Categories" at bounding box center [138, 61] width 65 height 8
click at [124, 185] on link "Grinders" at bounding box center [122, 186] width 32 height 8
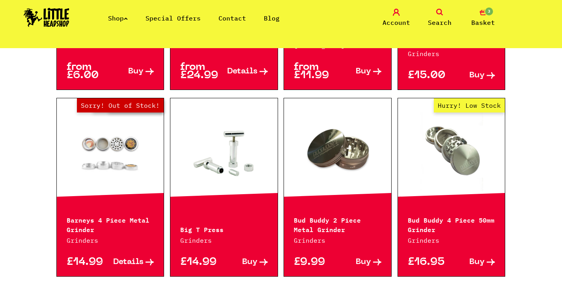
scroll to position [434, 0]
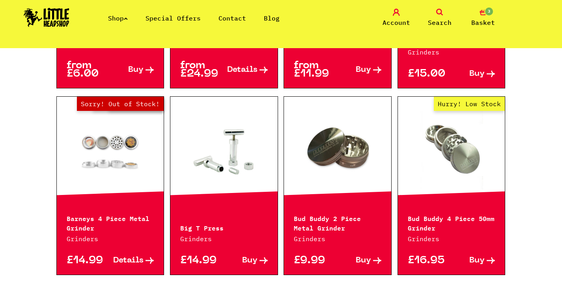
click at [324, 133] on link at bounding box center [337, 149] width 107 height 79
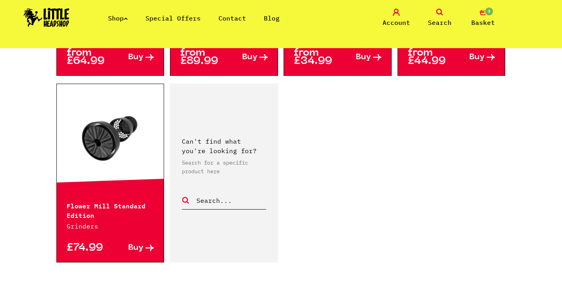
scroll to position [1290, 0]
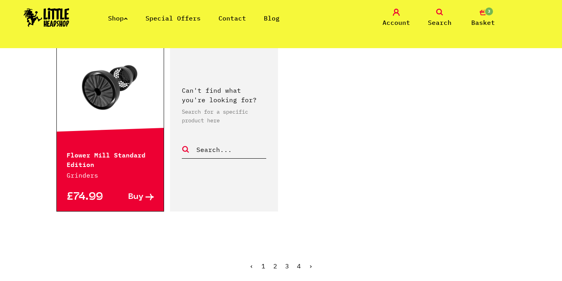
click at [273, 262] on link "2" at bounding box center [275, 266] width 4 height 8
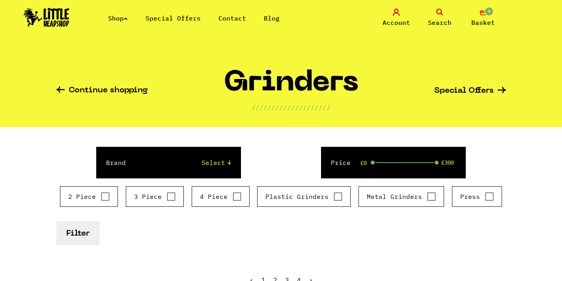
click at [435, 15] on link "Search" at bounding box center [439, 18] width 39 height 19
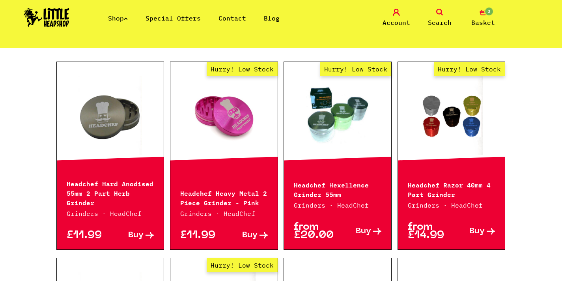
scroll to position [273, 0]
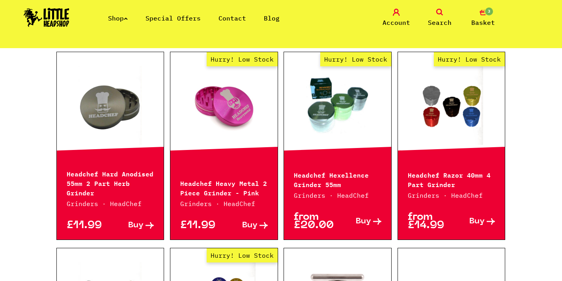
click at [435, 15] on link "Search" at bounding box center [439, 18] width 39 height 19
click at [440, 11] on icon at bounding box center [439, 12] width 7 height 7
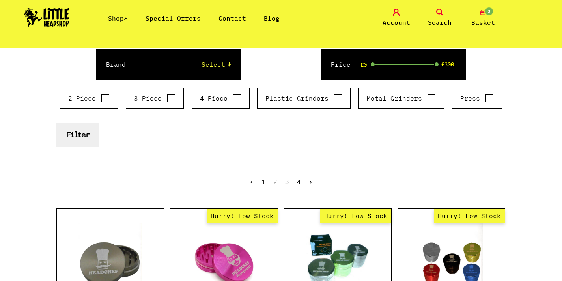
scroll to position [0, 0]
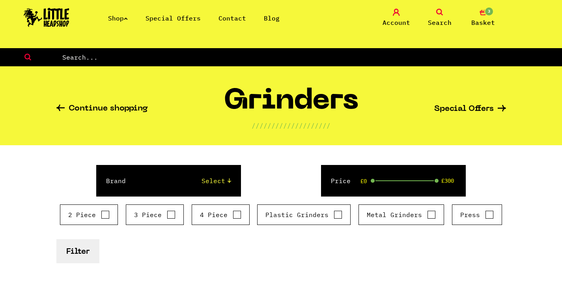
click at [432, 21] on span "Search" at bounding box center [440, 22] width 24 height 9
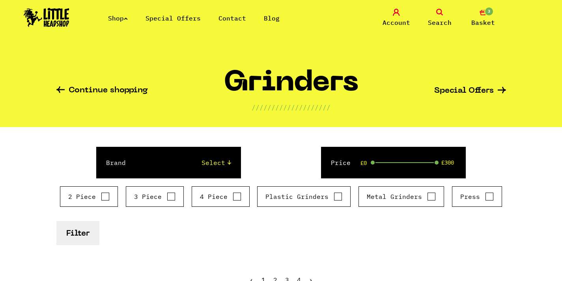
click at [433, 21] on span "Search" at bounding box center [440, 22] width 24 height 9
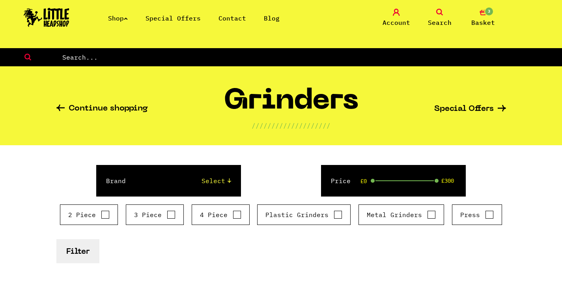
click at [271, 53] on input "text" at bounding box center [312, 57] width 501 height 10
type input "fine grinder"
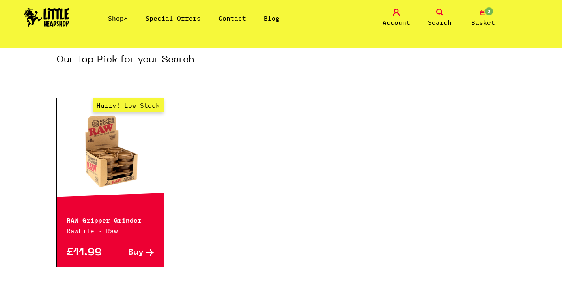
scroll to position [125, 0]
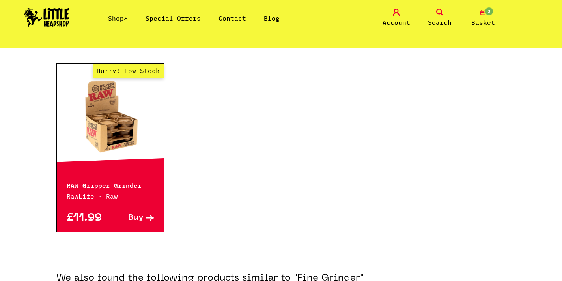
click at [105, 118] on link "Hurry! Low Stock" at bounding box center [110, 116] width 107 height 79
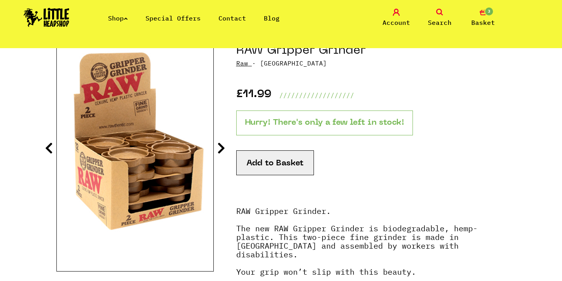
scroll to position [103, 0]
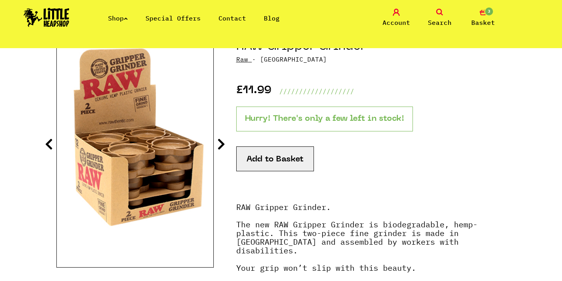
click at [217, 144] on icon at bounding box center [221, 144] width 8 height 13
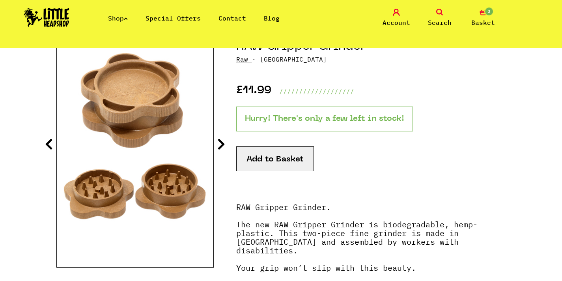
click at [217, 144] on icon at bounding box center [221, 144] width 8 height 13
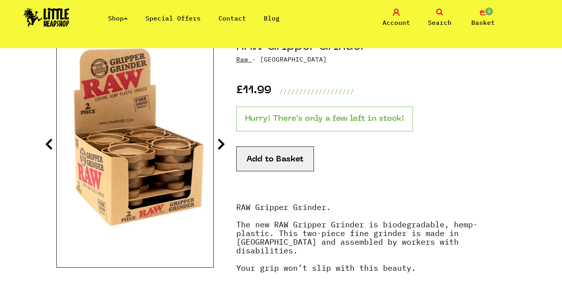
click at [217, 144] on icon at bounding box center [221, 144] width 8 height 13
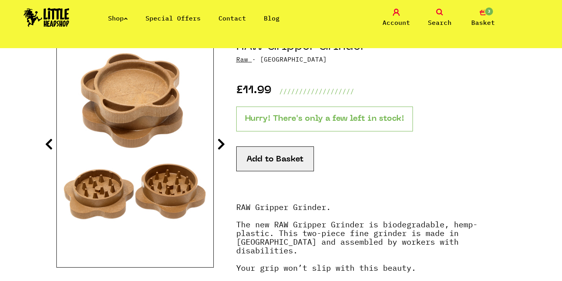
click at [217, 144] on icon at bounding box center [221, 144] width 8 height 13
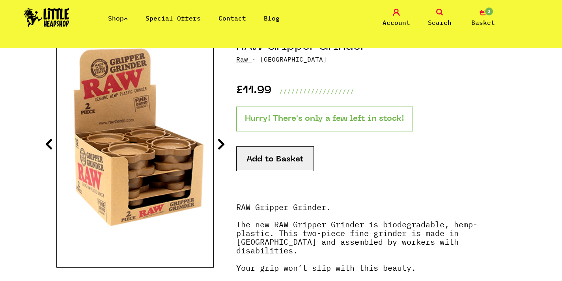
scroll to position [159, 0]
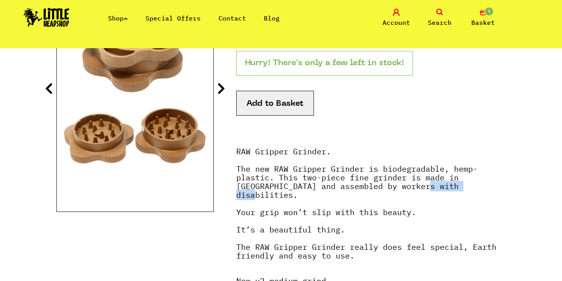
drag, startPoint x: 440, startPoint y: 189, endPoint x: 385, endPoint y: 191, distance: 54.1
click at [386, 190] on strong "RAW Gripper Grinder. The new RAW Gripper Grinder is biodegradable, hemp-plastic…" at bounding box center [366, 203] width 260 height 115
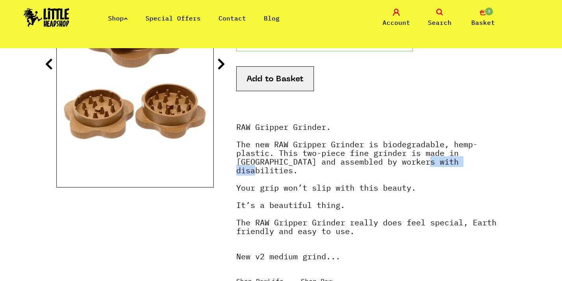
scroll to position [185, 0]
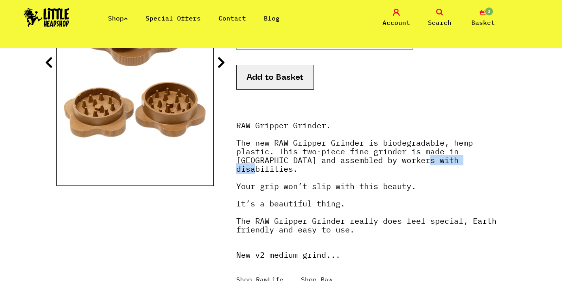
click at [359, 189] on p "RAW Gripper Grinder. The new RAW Gripper Grinder is biodegradable, hemp-plastic…" at bounding box center [371, 185] width 270 height 129
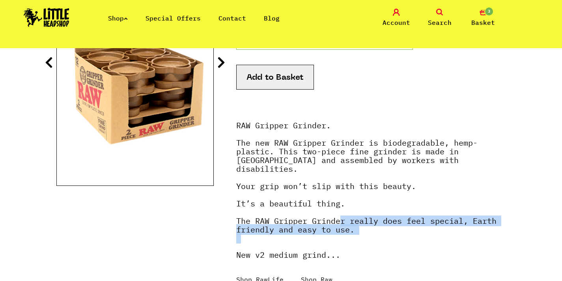
drag, startPoint x: 352, startPoint y: 228, endPoint x: 334, endPoint y: 216, distance: 21.6
click at [334, 216] on p "RAW Gripper Grinder. The new RAW Gripper Grinder is biodegradable, hemp-plastic…" at bounding box center [371, 185] width 270 height 129
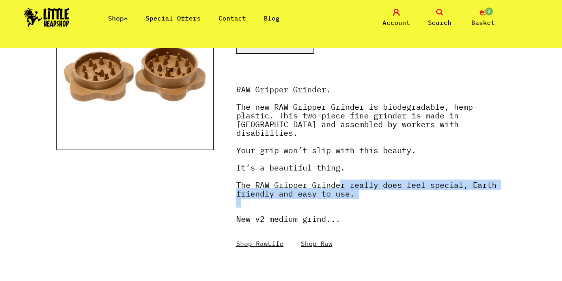
scroll to position [224, 0]
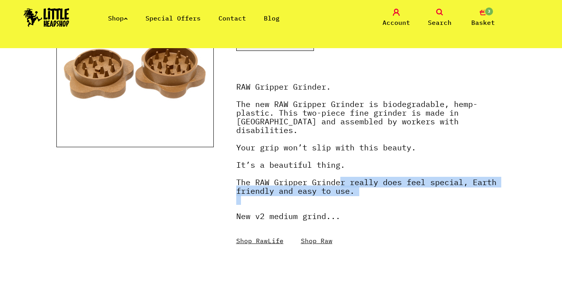
drag, startPoint x: 343, startPoint y: 209, endPoint x: 318, endPoint y: 209, distance: 25.3
click at [321, 211] on strong "New v2 medium grind..." at bounding box center [288, 216] width 104 height 11
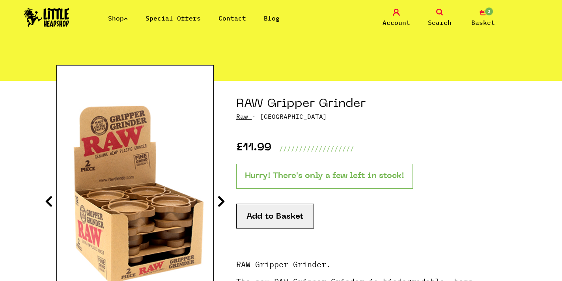
scroll to position [47, 0]
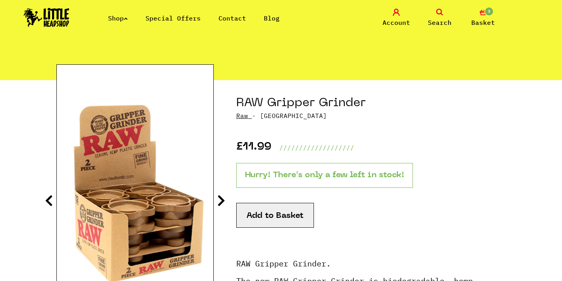
click at [230, 200] on section "RAW Gripper Grinder Raw · RAWGG £11.99 /////////////////// Hurry! There's only …" at bounding box center [281, 272] width 450 height 385
click at [222, 200] on icon at bounding box center [221, 200] width 8 height 13
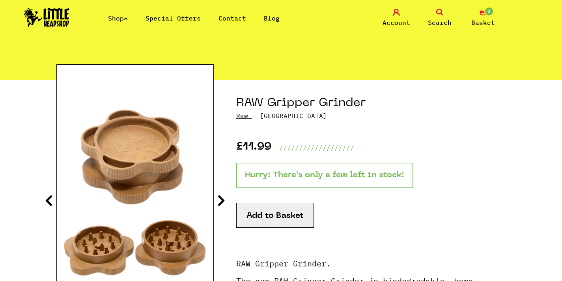
click at [222, 200] on icon at bounding box center [221, 200] width 8 height 13
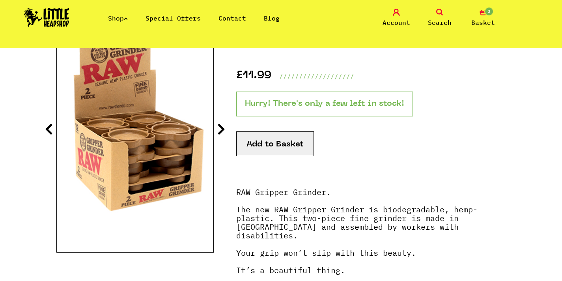
scroll to position [0, 0]
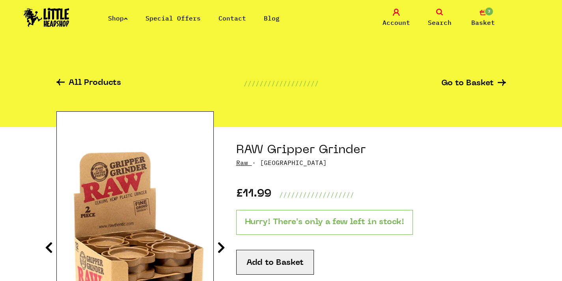
click at [126, 18] on link "Shop" at bounding box center [118, 18] width 20 height 8
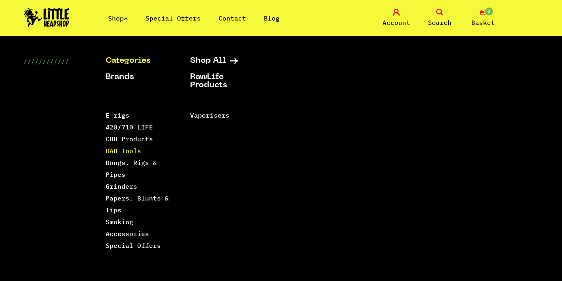
click at [125, 150] on link "DAB Tools" at bounding box center [124, 151] width 36 height 8
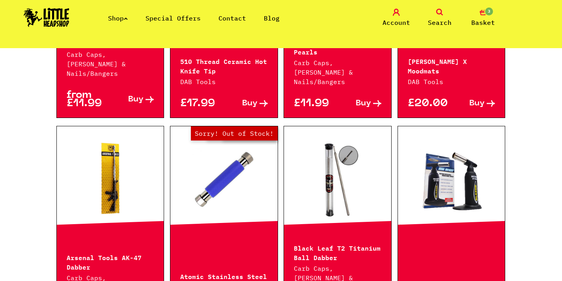
scroll to position [350, 0]
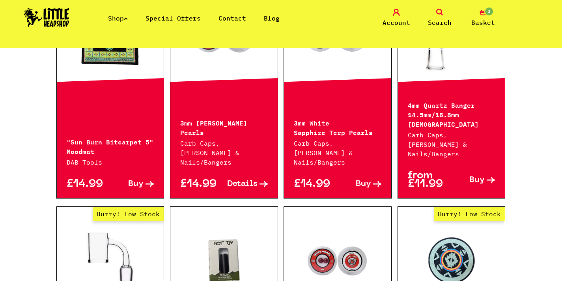
click at [488, 13] on span "3" at bounding box center [489, 11] width 9 height 9
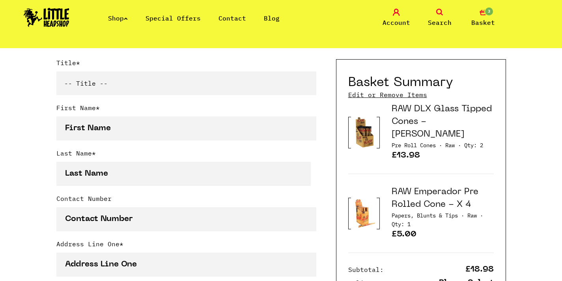
scroll to position [104, 0]
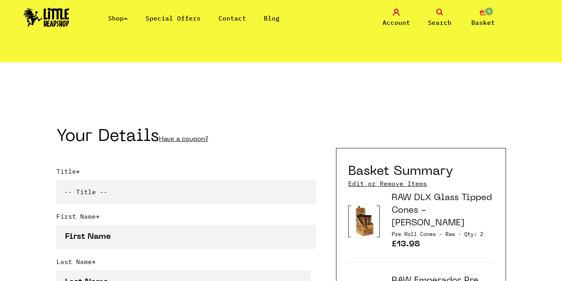
click at [151, 189] on select "-- Title -- Mr Mrs Ms Miss Dr Prof" at bounding box center [186, 192] width 260 height 24
select select "ms"
click at [113, 217] on label "First Name *" at bounding box center [186, 217] width 260 height 13
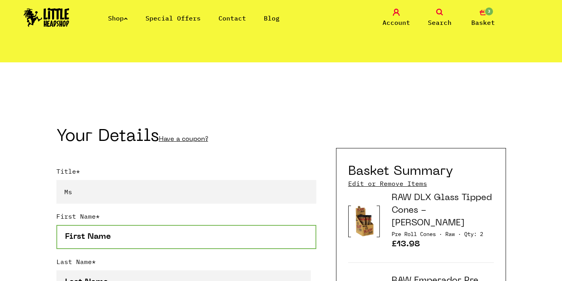
click at [113, 225] on input "First Name *" at bounding box center [186, 237] width 260 height 24
click at [112, 230] on input "First Name *" at bounding box center [186, 237] width 260 height 24
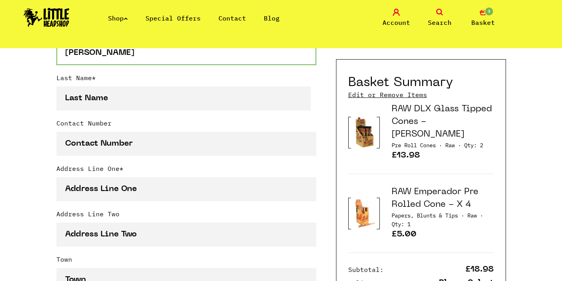
scroll to position [289, 0]
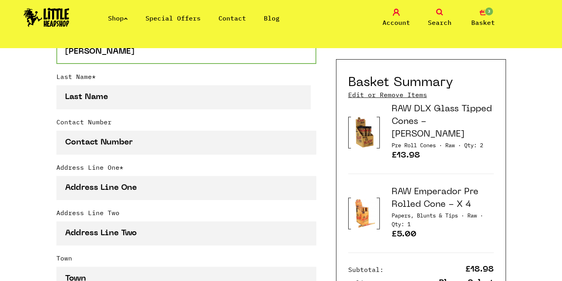
type input "Helena"
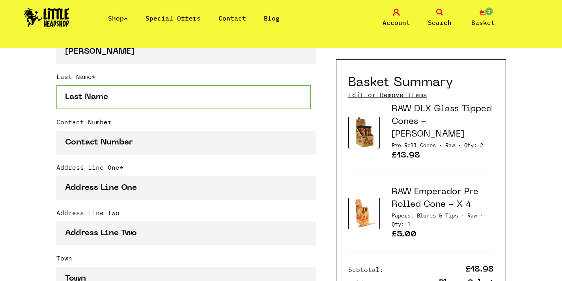
click at [96, 99] on input "Last Name *" at bounding box center [183, 97] width 255 height 24
type input "Scullion"
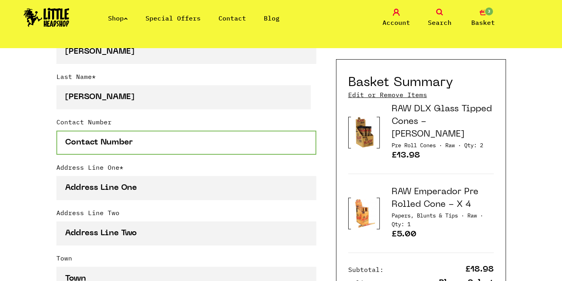
click at [76, 148] on input "Contact Number" at bounding box center [186, 143] width 260 height 24
type input "07833433573"
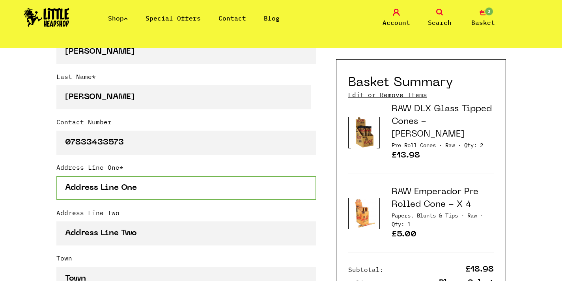
click at [82, 186] on input "Address Line One *" at bounding box center [186, 188] width 260 height 24
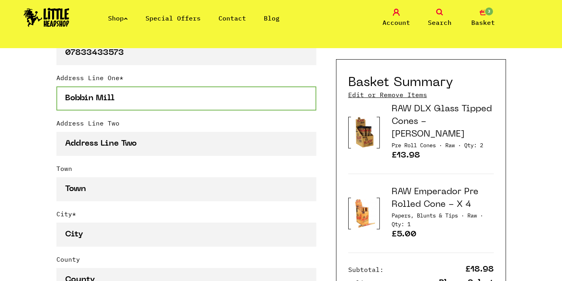
scroll to position [393, 0]
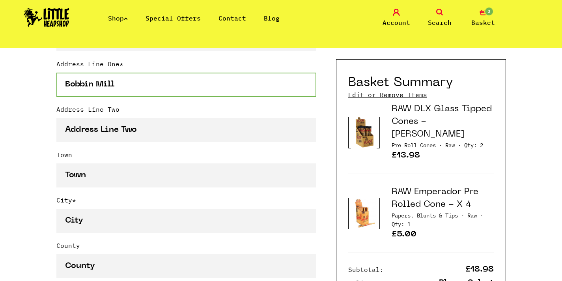
type input "Bobbin Mill"
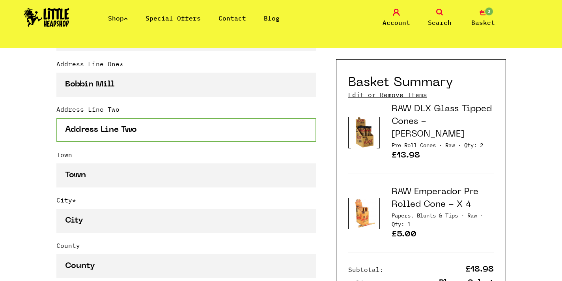
click at [89, 122] on input "Address Line Two" at bounding box center [186, 130] width 260 height 24
type input "Boroughgate"
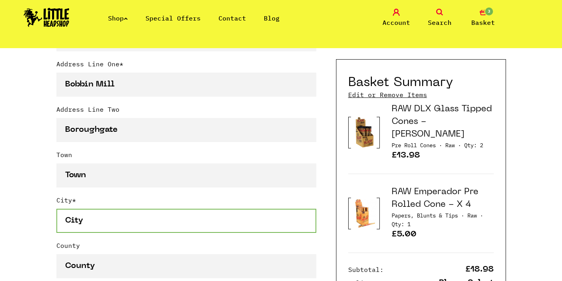
click at [86, 213] on input "City *" at bounding box center [186, 221] width 260 height 24
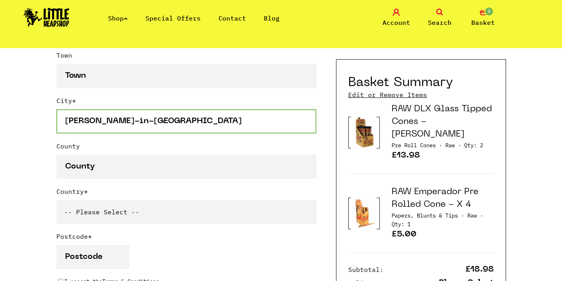
scroll to position [493, 0]
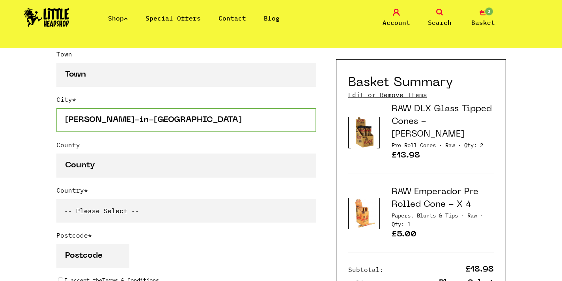
type input "Appleby-in-Westmorland"
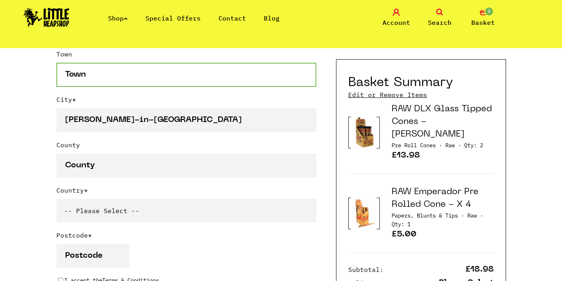
click at [137, 83] on input "Town" at bounding box center [186, 75] width 260 height 24
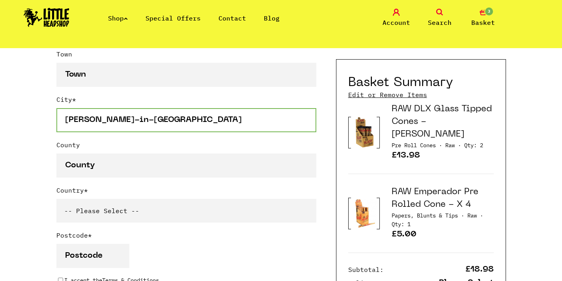
drag, startPoint x: 186, startPoint y: 123, endPoint x: 44, endPoint y: 118, distance: 142.5
click at [44, 118] on div "Continue shopping Your Basket /////////////////// Special Offers Coupon Code Ap…" at bounding box center [281, 184] width 562 height 1258
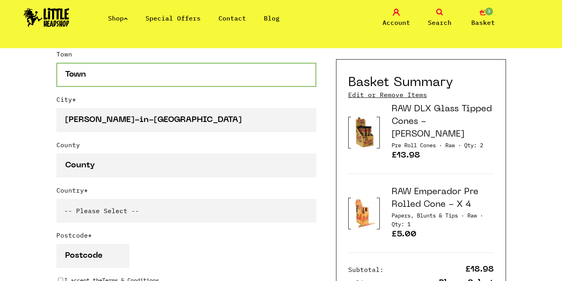
click at [110, 84] on input "Town" at bounding box center [186, 75] width 260 height 24
paste input "Appleby-in-Westmorland"
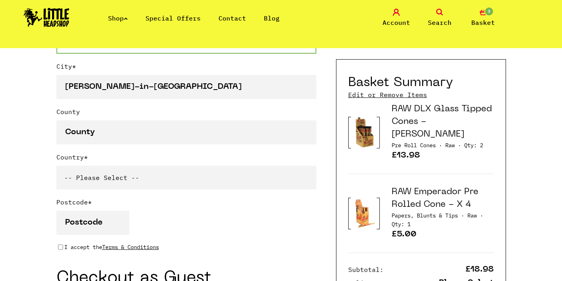
scroll to position [528, 0]
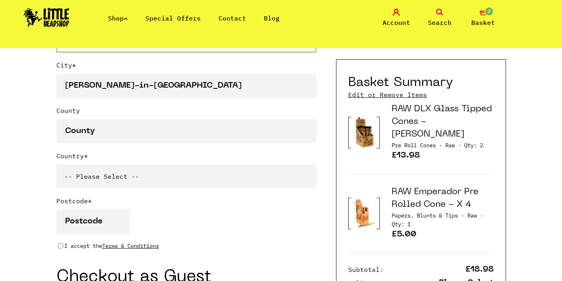
type input "Appleby-in-Westmorland"
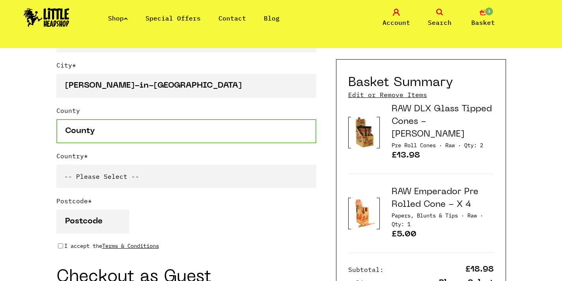
click at [94, 140] on input "County" at bounding box center [186, 131] width 260 height 24
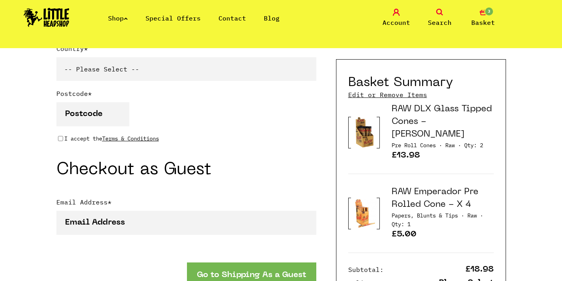
scroll to position [636, 0]
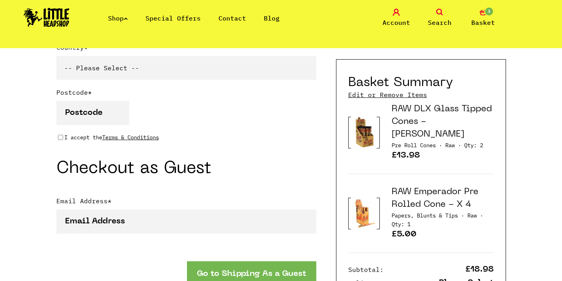
type input "Cumbria"
click at [115, 59] on select "-- Please Select -- United Kingdom Sweden Spain Slovenia Romania Portugal Polan…" at bounding box center [186, 68] width 260 height 24
select select "826"
click at [105, 113] on input "Postcode *" at bounding box center [92, 113] width 73 height 24
type input "CA16 6XH"
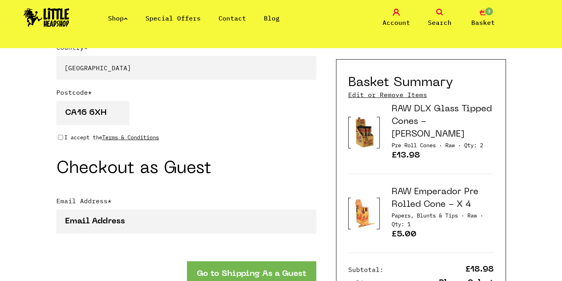
click at [63, 136] on div "I accept the Terms & Conditions" at bounding box center [186, 137] width 260 height 9
click at [63, 136] on input "I accept the Terms & Conditions" at bounding box center [60, 137] width 5 height 6
checkbox input "true"
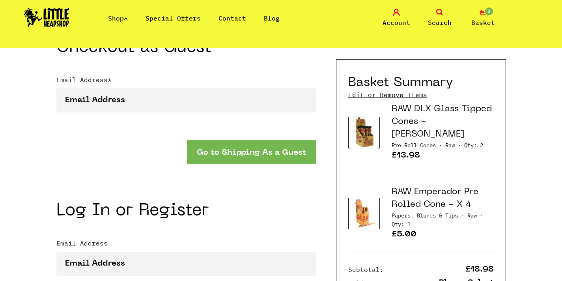
scroll to position [709, 0]
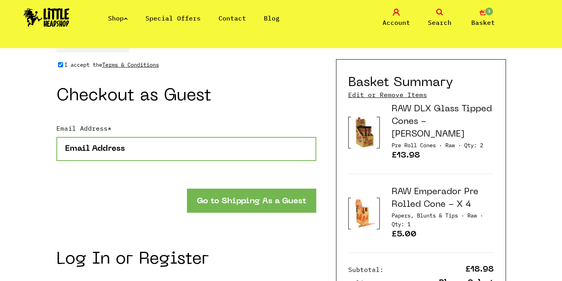
click at [91, 152] on input "Email Address *" at bounding box center [186, 149] width 260 height 24
type input "S"
type input "scullionhelena@gmail.com"
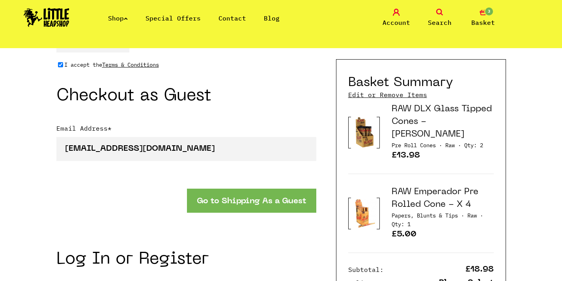
click at [243, 204] on button "Go to Shipping As a Guest" at bounding box center [251, 201] width 129 height 24
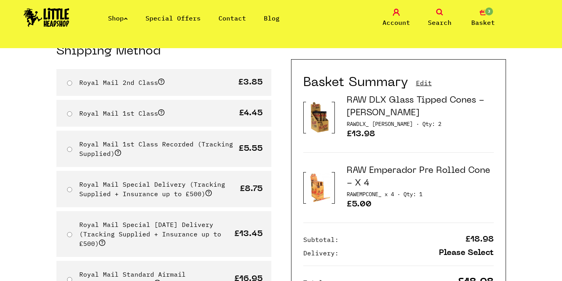
scroll to position [79, 0]
click at [82, 79] on label "Royal Mail 2nd Class" at bounding box center [121, 82] width 85 height 8
click at [72, 80] on input "Royal Mail 2nd Class" at bounding box center [69, 82] width 5 height 5
radio input "true"
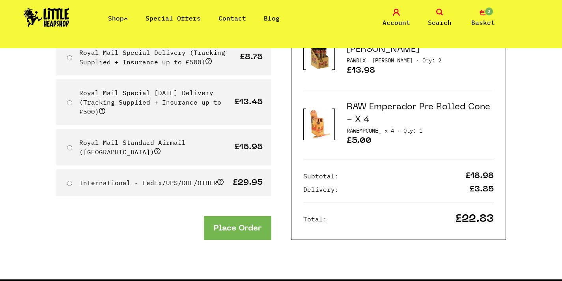
scroll to position [235, 0]
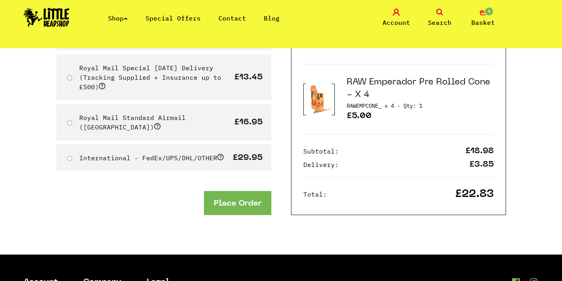
click at [251, 191] on button "Place Order" at bounding box center [237, 203] width 67 height 24
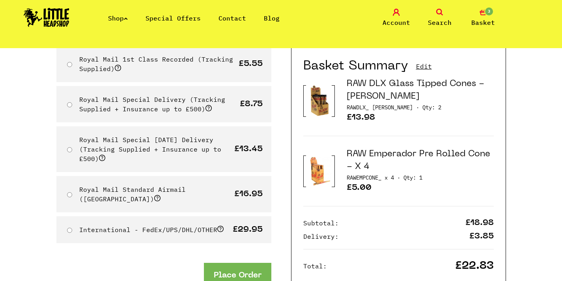
scroll to position [130, 0]
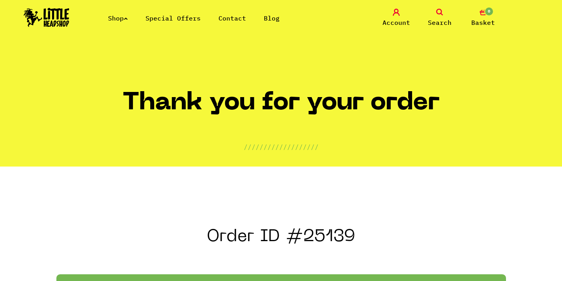
click at [431, 18] on span "Search" at bounding box center [440, 22] width 24 height 9
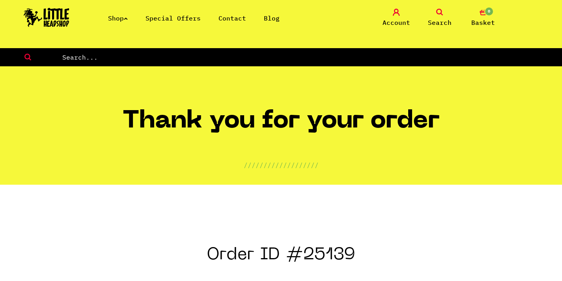
click at [218, 51] on form at bounding box center [281, 57] width 562 height 18
click at [77, 68] on div "Thank you for your order ///////////////////" at bounding box center [281, 125] width 450 height 118
click at [77, 61] on input "text" at bounding box center [312, 57] width 501 height 10
type input "glass tipped"
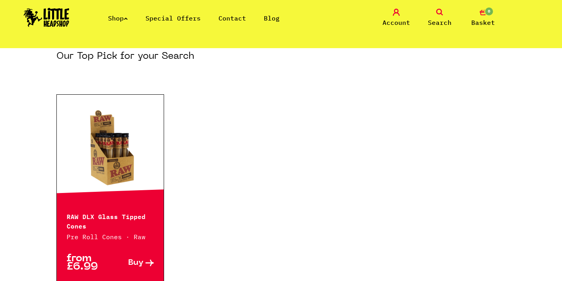
scroll to position [128, 0]
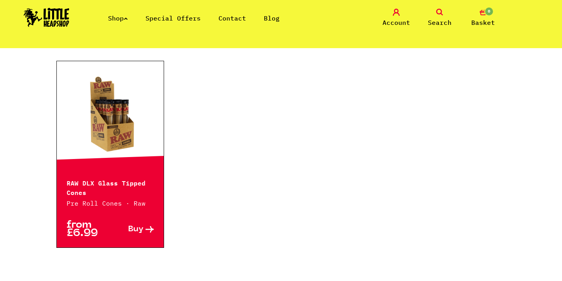
click at [130, 131] on link at bounding box center [110, 114] width 107 height 79
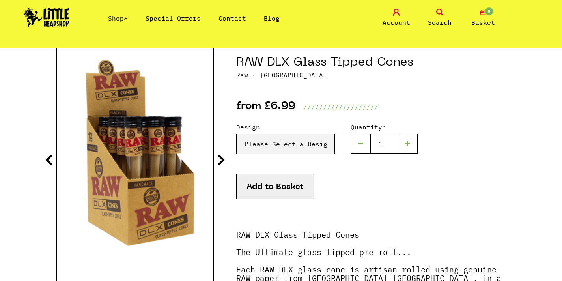
scroll to position [99, 0]
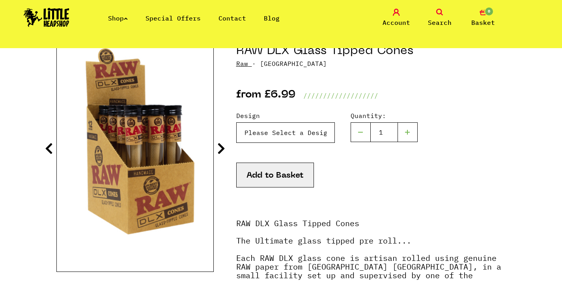
click at [259, 135] on select "Please Select a Design Cone - £6.99 [PERSON_NAME] - £6.99" at bounding box center [285, 132] width 99 height 21
click at [225, 152] on icon at bounding box center [221, 148] width 8 height 13
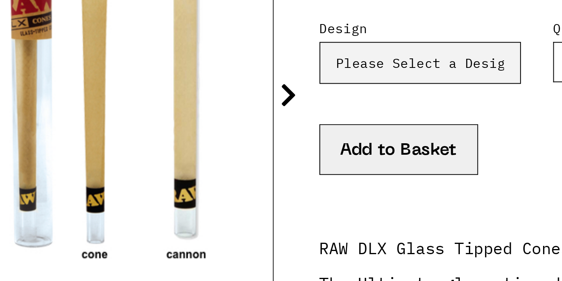
click at [221, 149] on icon at bounding box center [221, 148] width 8 height 13
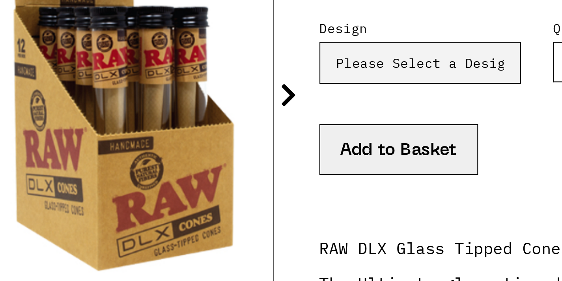
click at [221, 149] on icon at bounding box center [221, 148] width 8 height 13
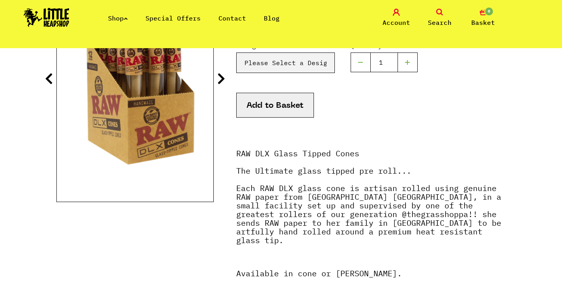
scroll to position [5, 0]
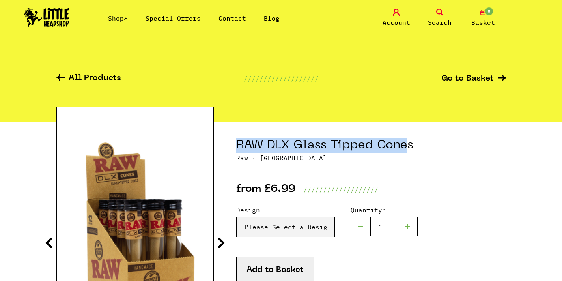
drag, startPoint x: 409, startPoint y: 144, endPoint x: 228, endPoint y: 142, distance: 181.1
copy h1 "RAW DLX Glass Tipped Cone"
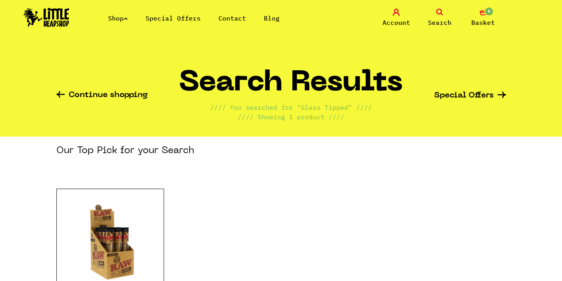
scroll to position [128, 0]
